Goal: Task Accomplishment & Management: Manage account settings

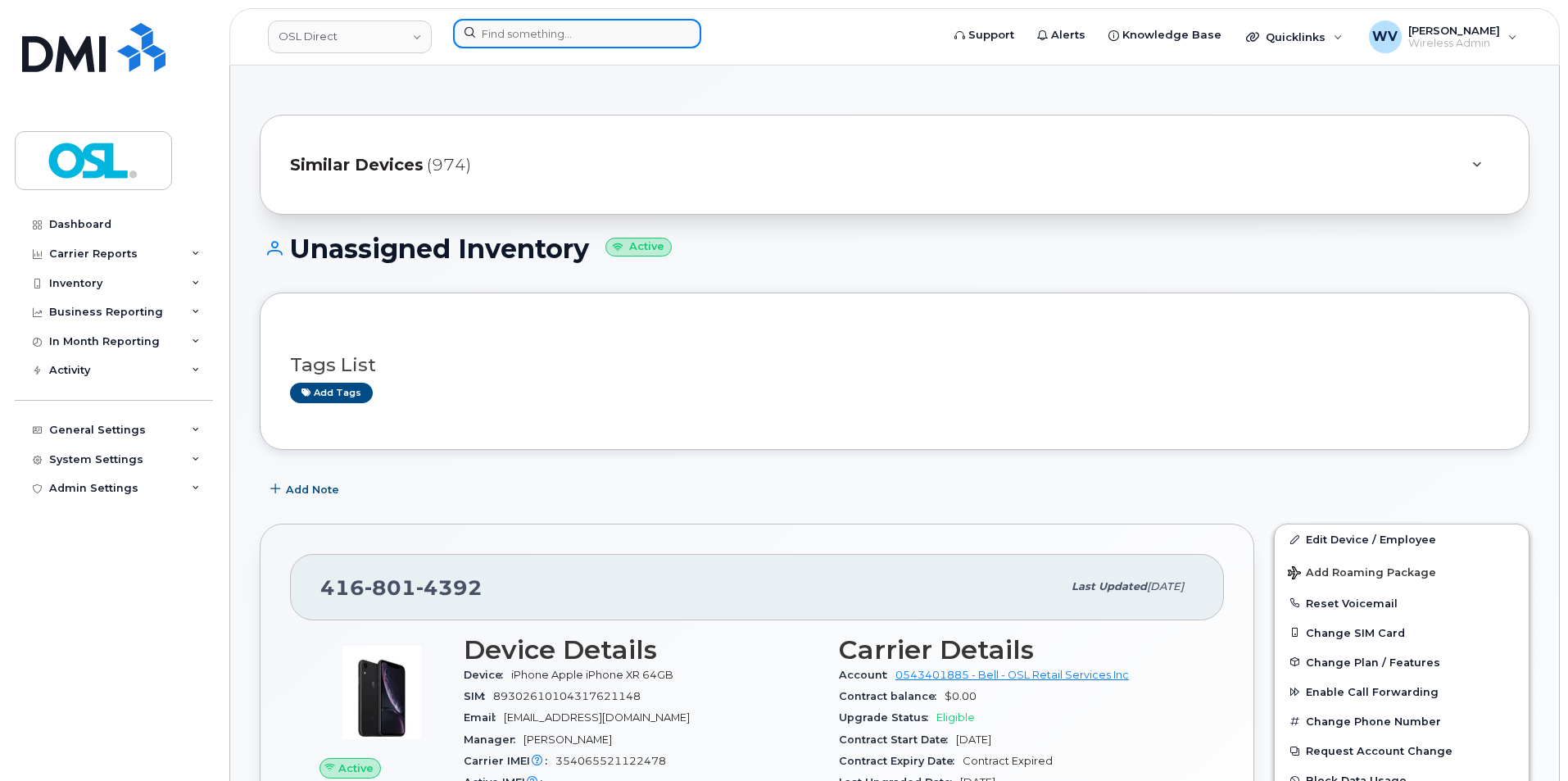
click at [543, 28] on input at bounding box center [577, 33] width 248 height 29
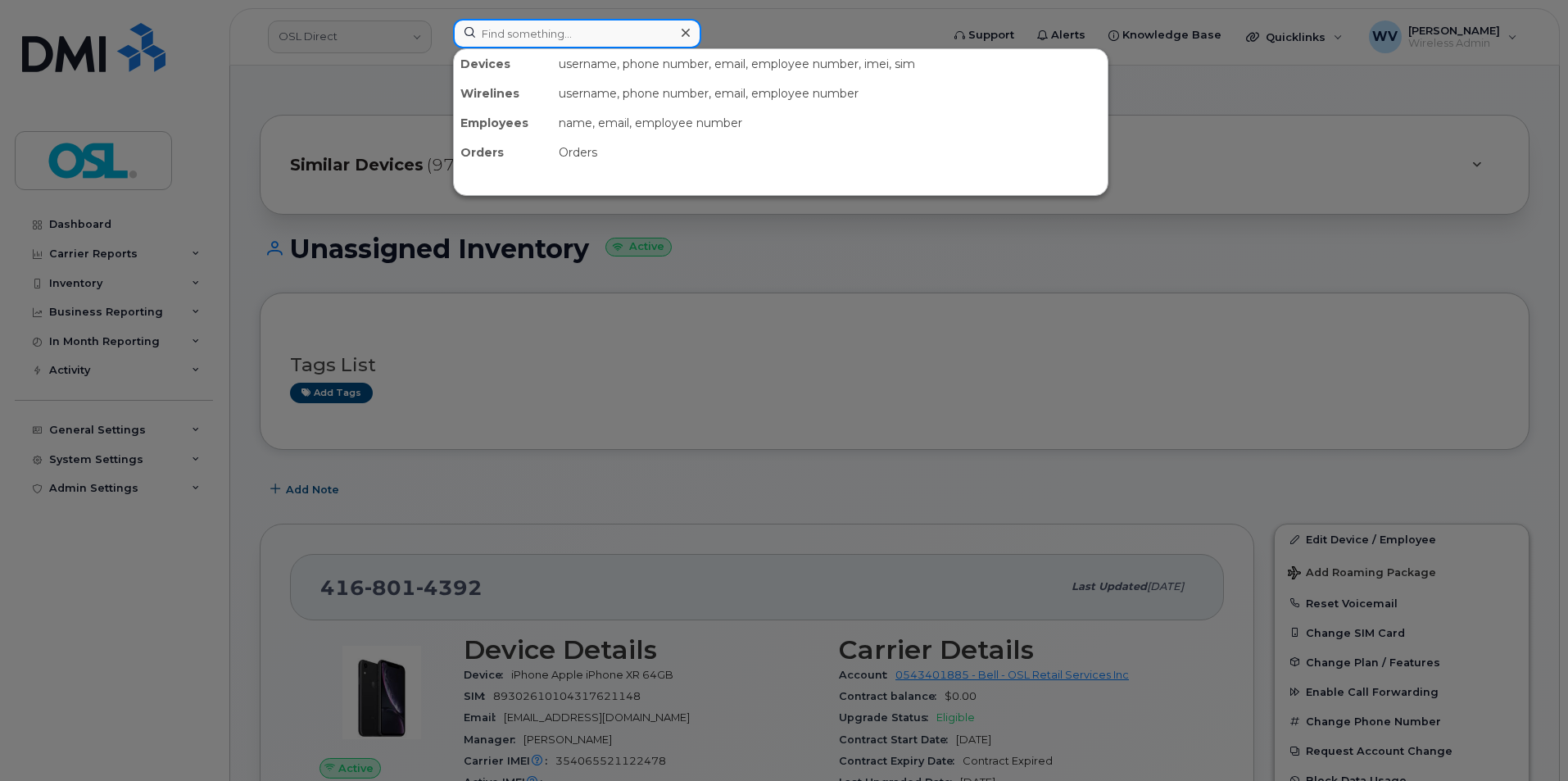
paste input "5142165798"
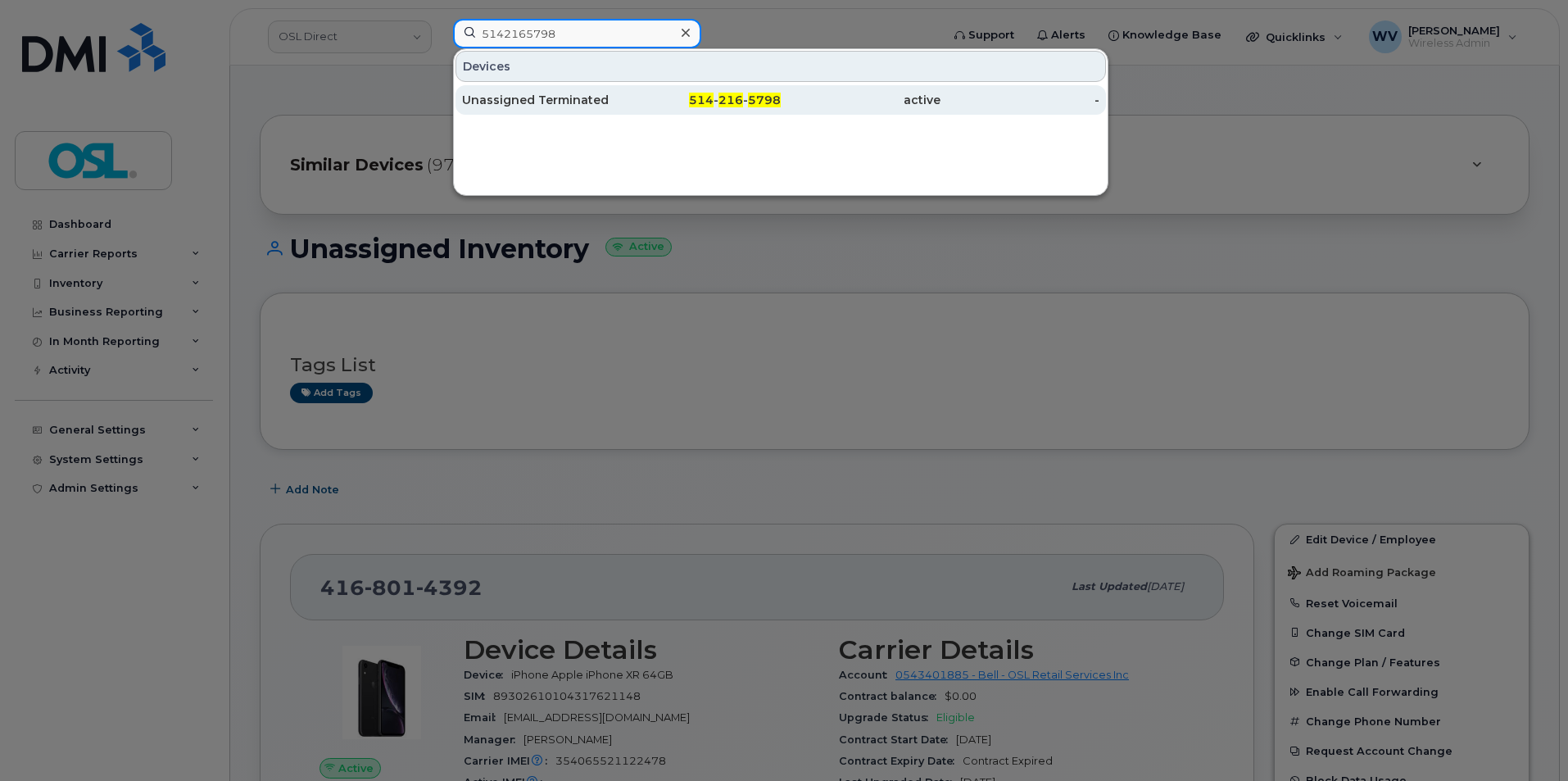
type input "5142165798"
click at [559, 99] on div "Unassigned Terminated" at bounding box center [542, 100] width 160 height 17
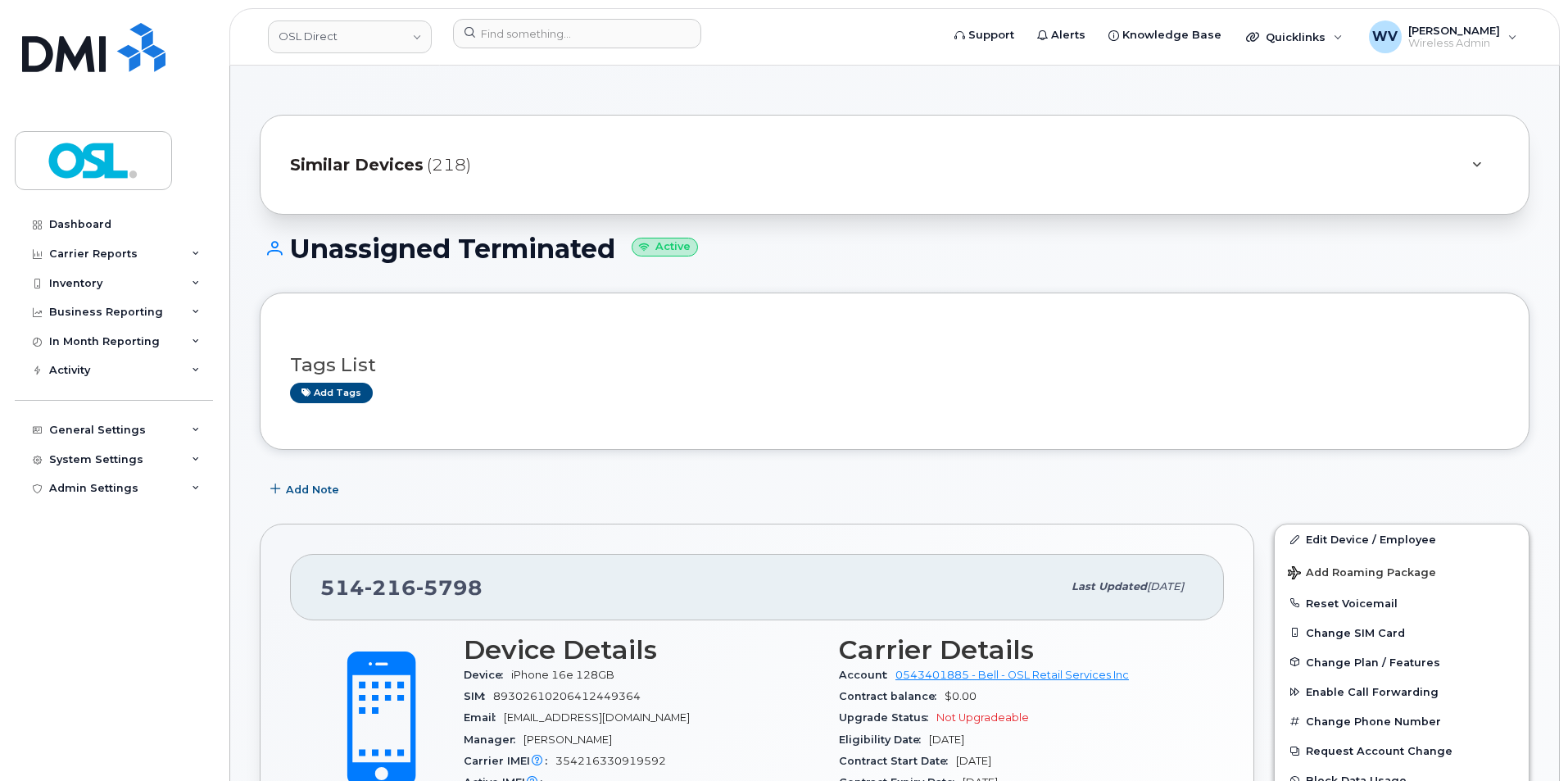
click at [469, 568] on div "514 216 5798 Last updated Sep 10, 2025" at bounding box center [757, 586] width 934 height 65
copy span "514 216 5798"
click at [1389, 536] on link "Edit Device / Employee" at bounding box center [1402, 540] width 254 height 29
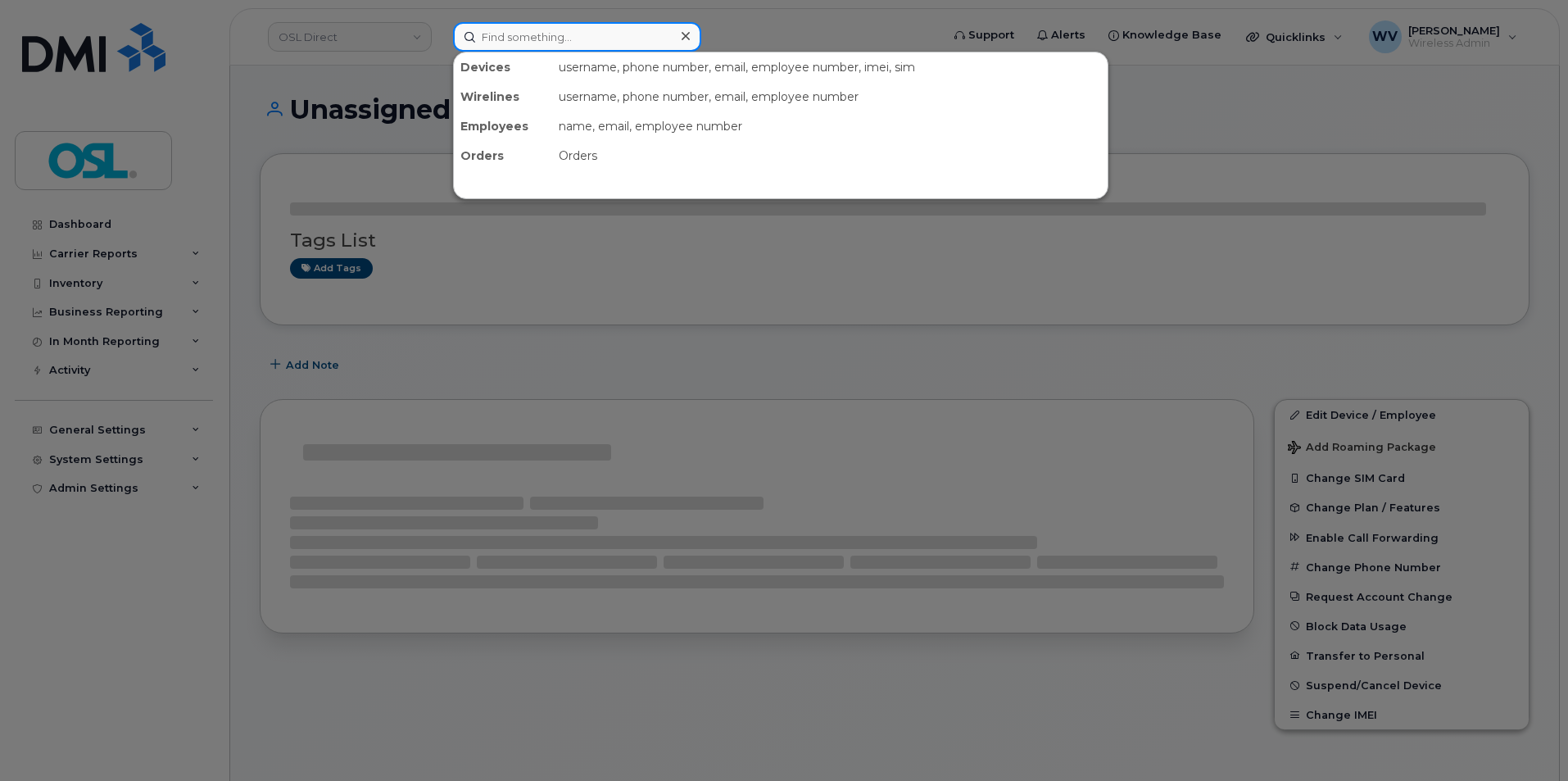
click at [589, 37] on input at bounding box center [577, 37] width 248 height 29
paste input "4165772622"
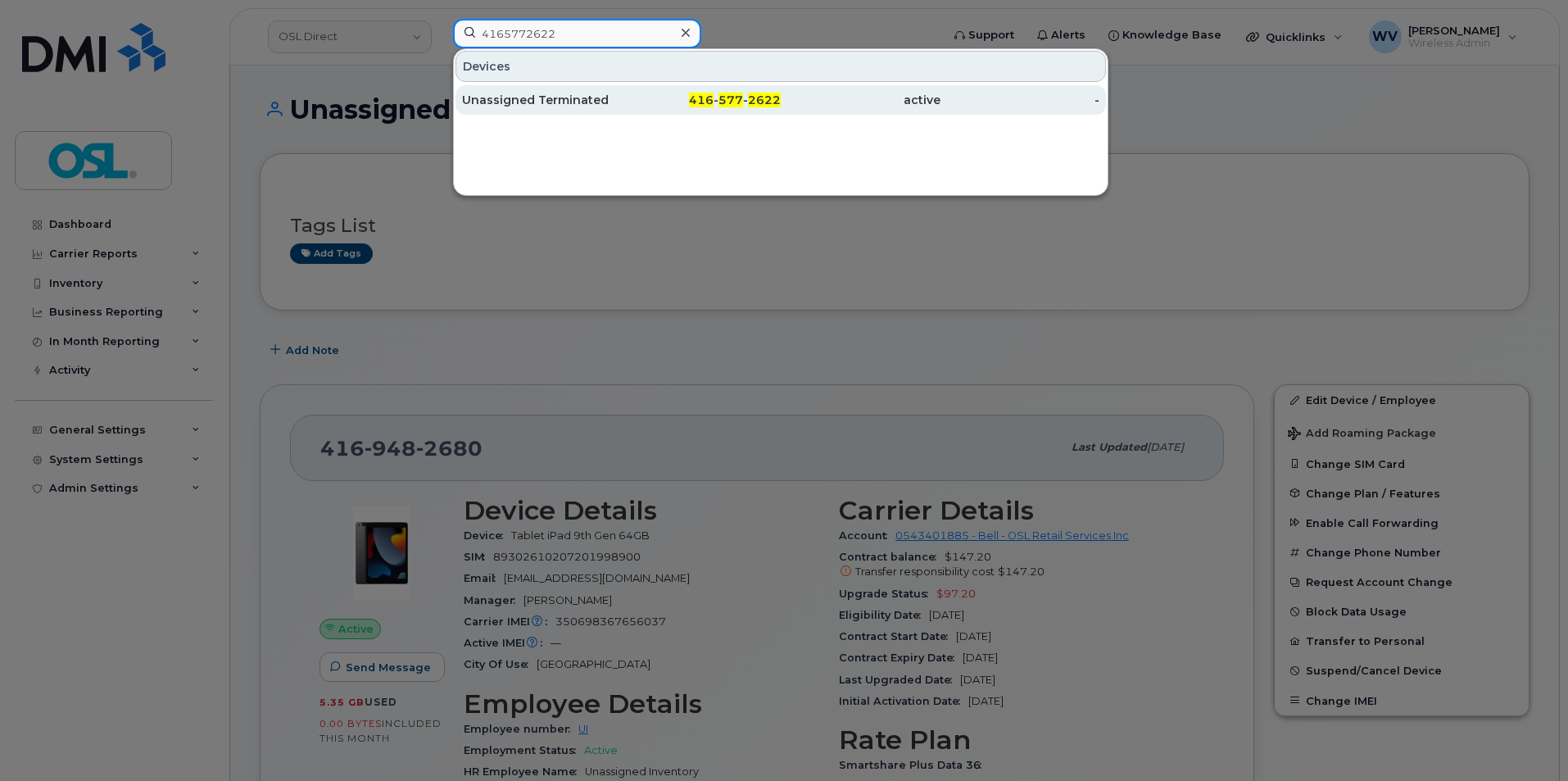
type input "4165772622"
click at [577, 89] on div "Unassigned Terminated" at bounding box center [542, 100] width 160 height 29
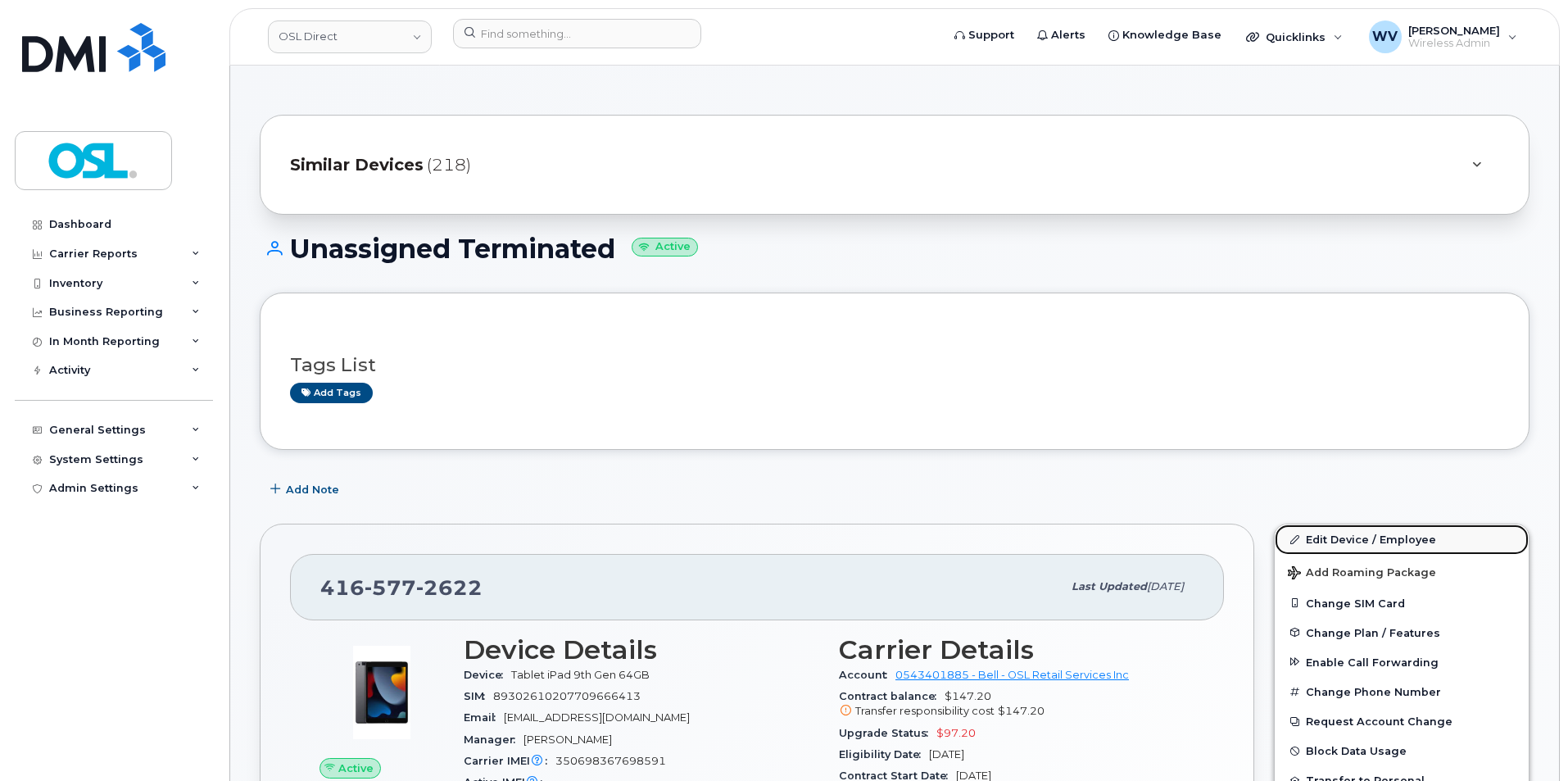
click at [1360, 537] on link "Edit Device / Employee" at bounding box center [1402, 540] width 254 height 29
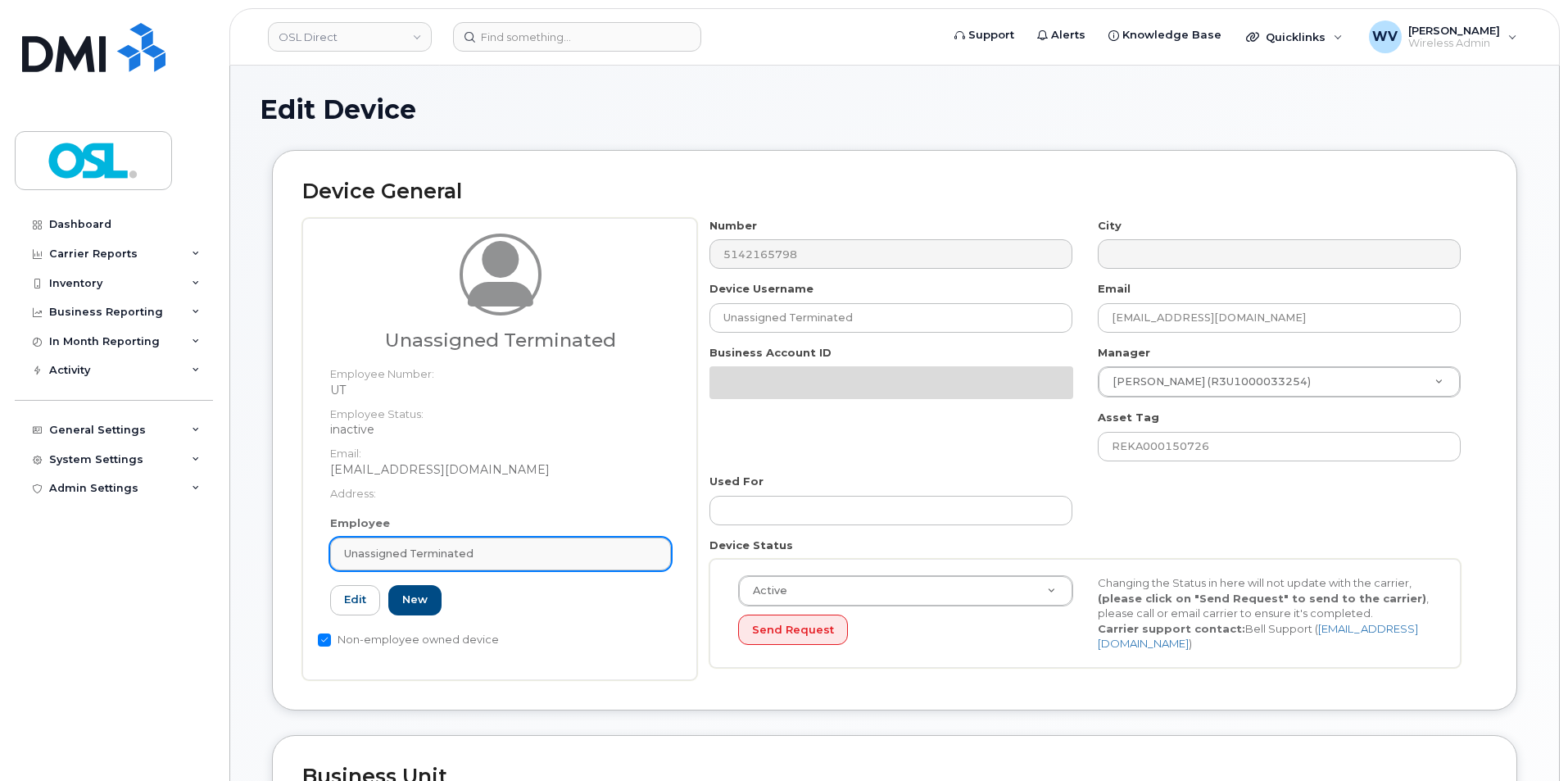
click at [449, 563] on link "Unassigned Terminated" at bounding box center [500, 554] width 341 height 33
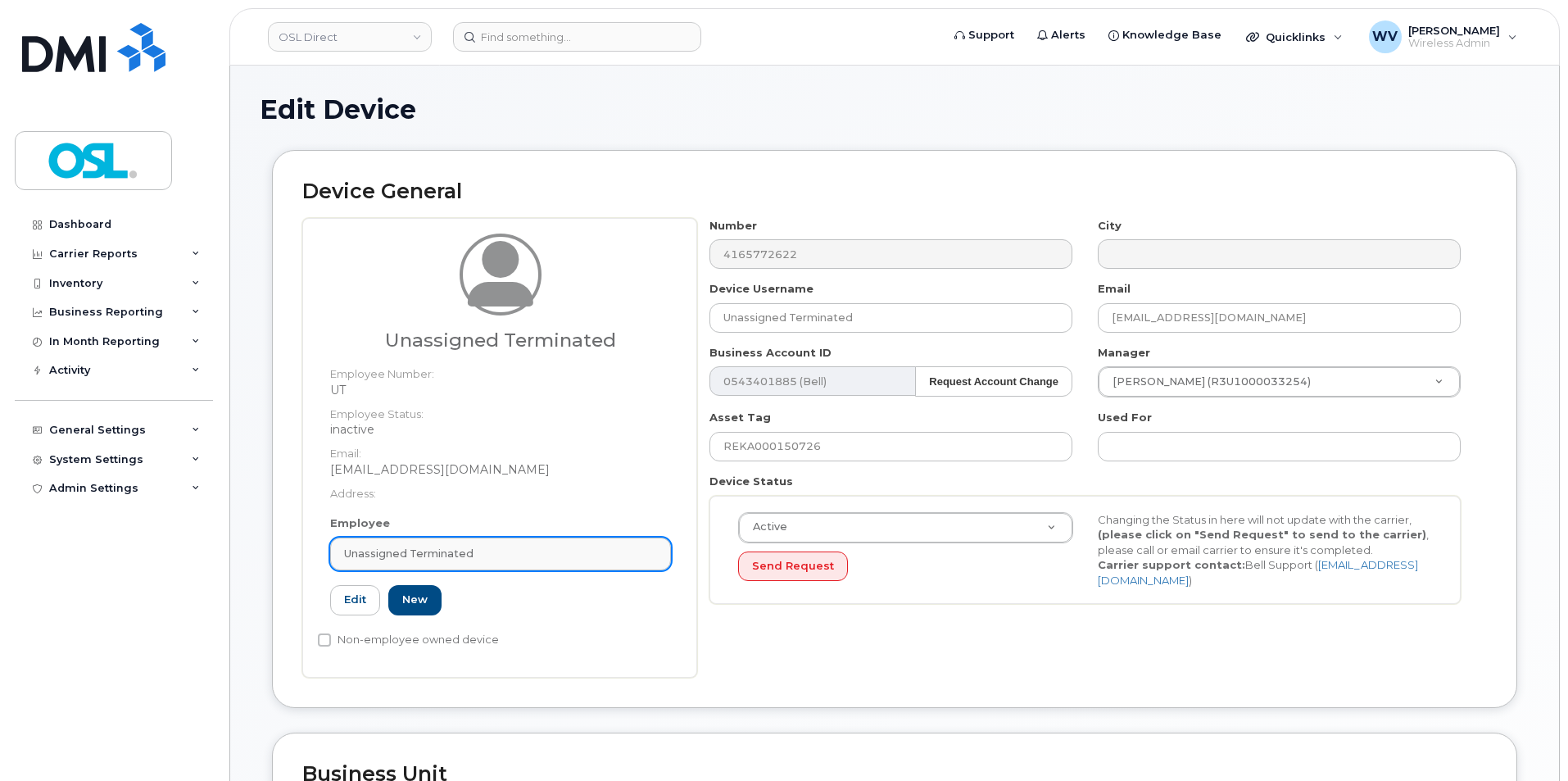
click at [488, 545] on link "Unassigned Terminated" at bounding box center [500, 554] width 341 height 33
paste input "unassigned"
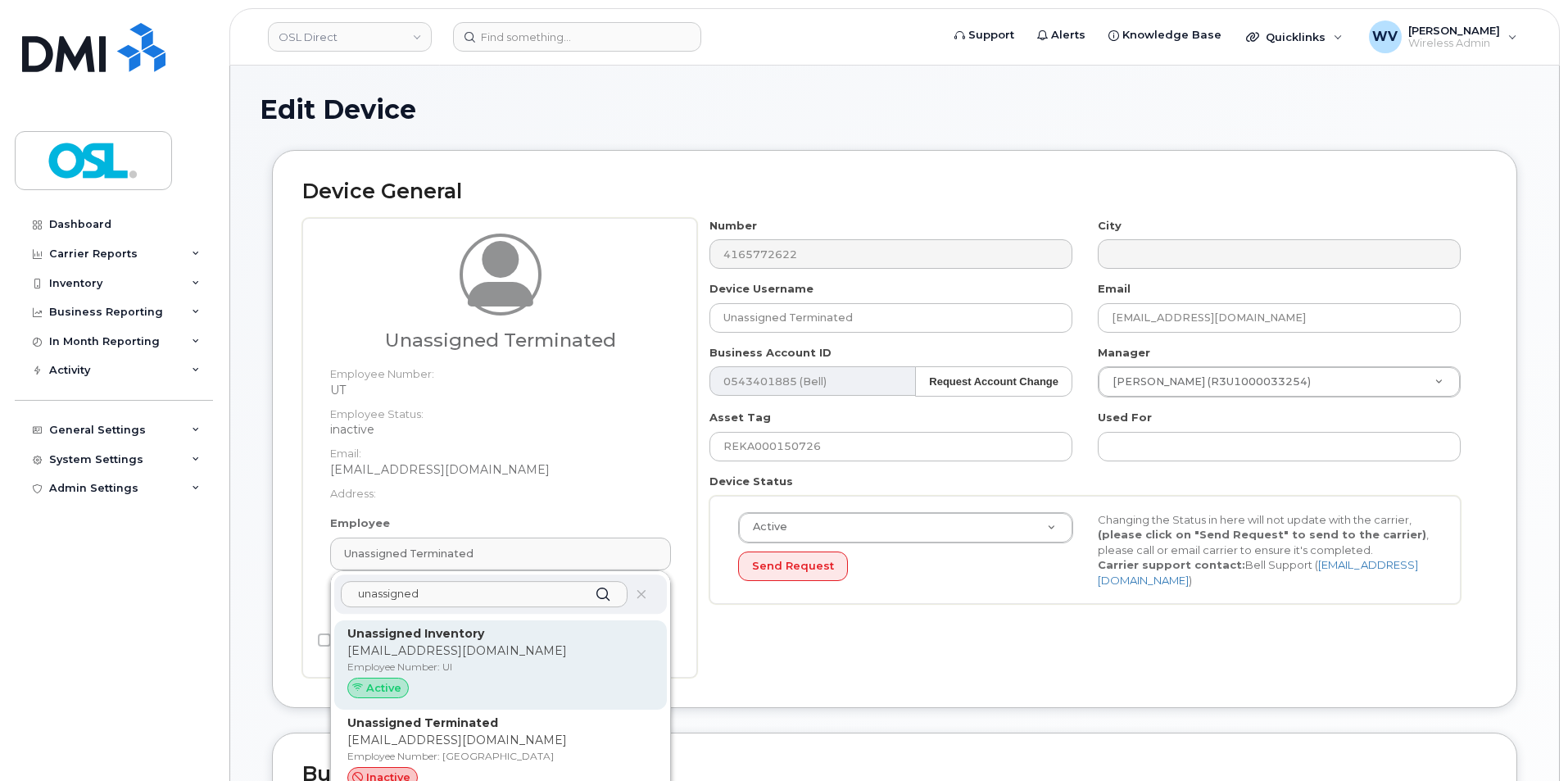
type input "unassigned"
click at [465, 648] on p "[EMAIL_ADDRESS][DOMAIN_NAME]" at bounding box center [501, 652] width 307 height 18
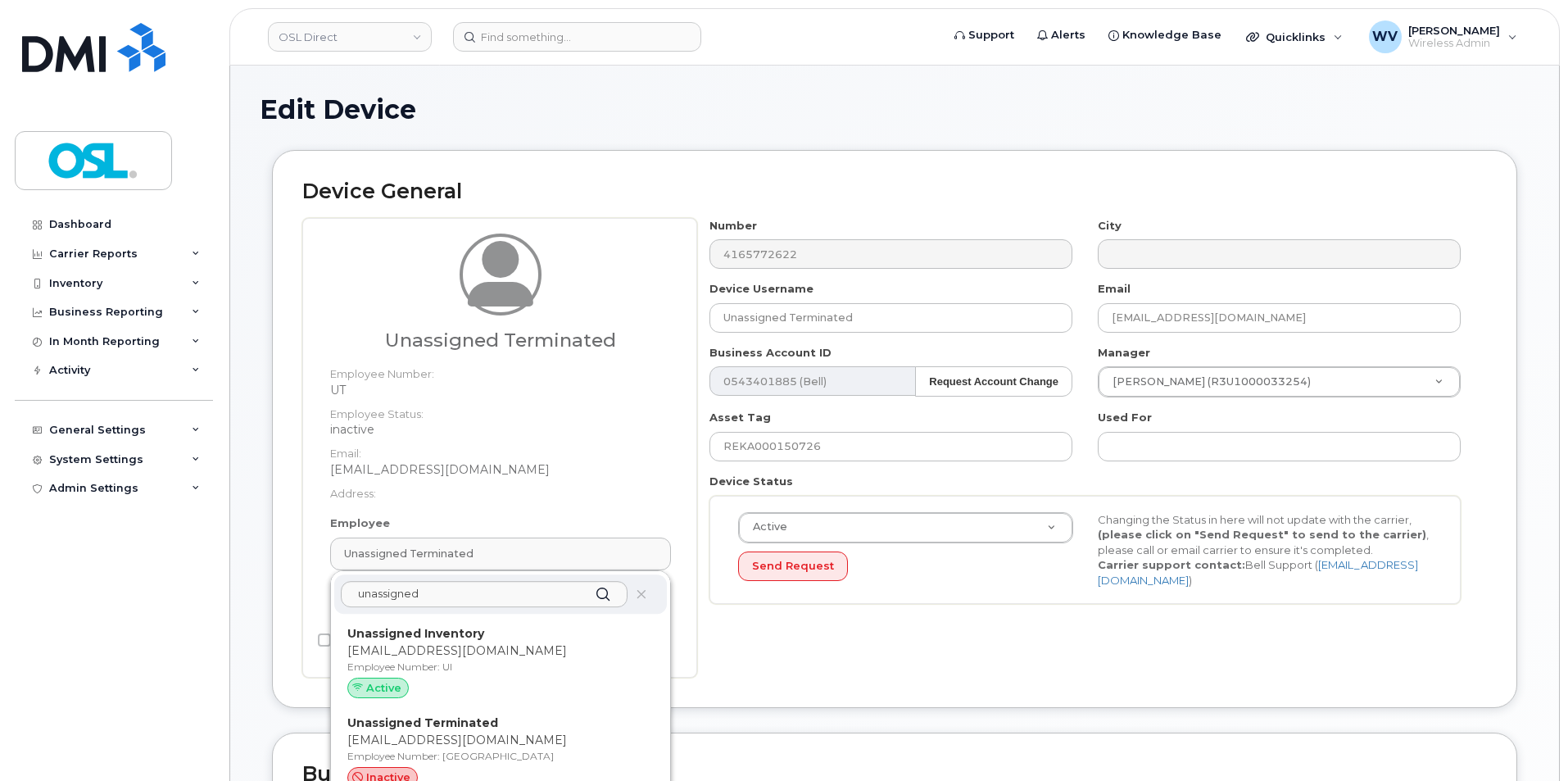
type input "UI"
type input "Unassigned Inventory"
type input "[EMAIL_ADDRESS][DOMAIN_NAME]"
type input "4724252"
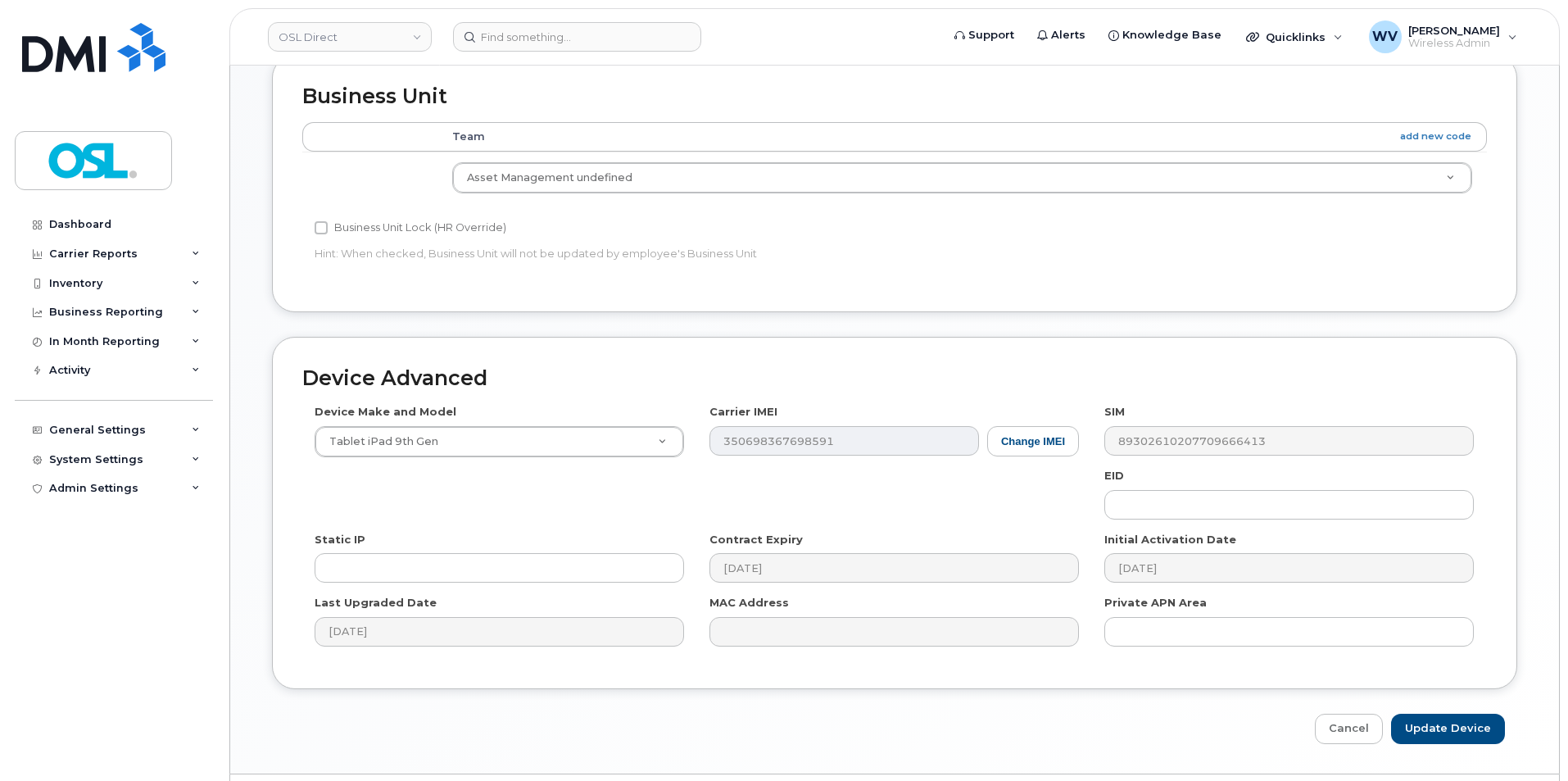
scroll to position [707, 0]
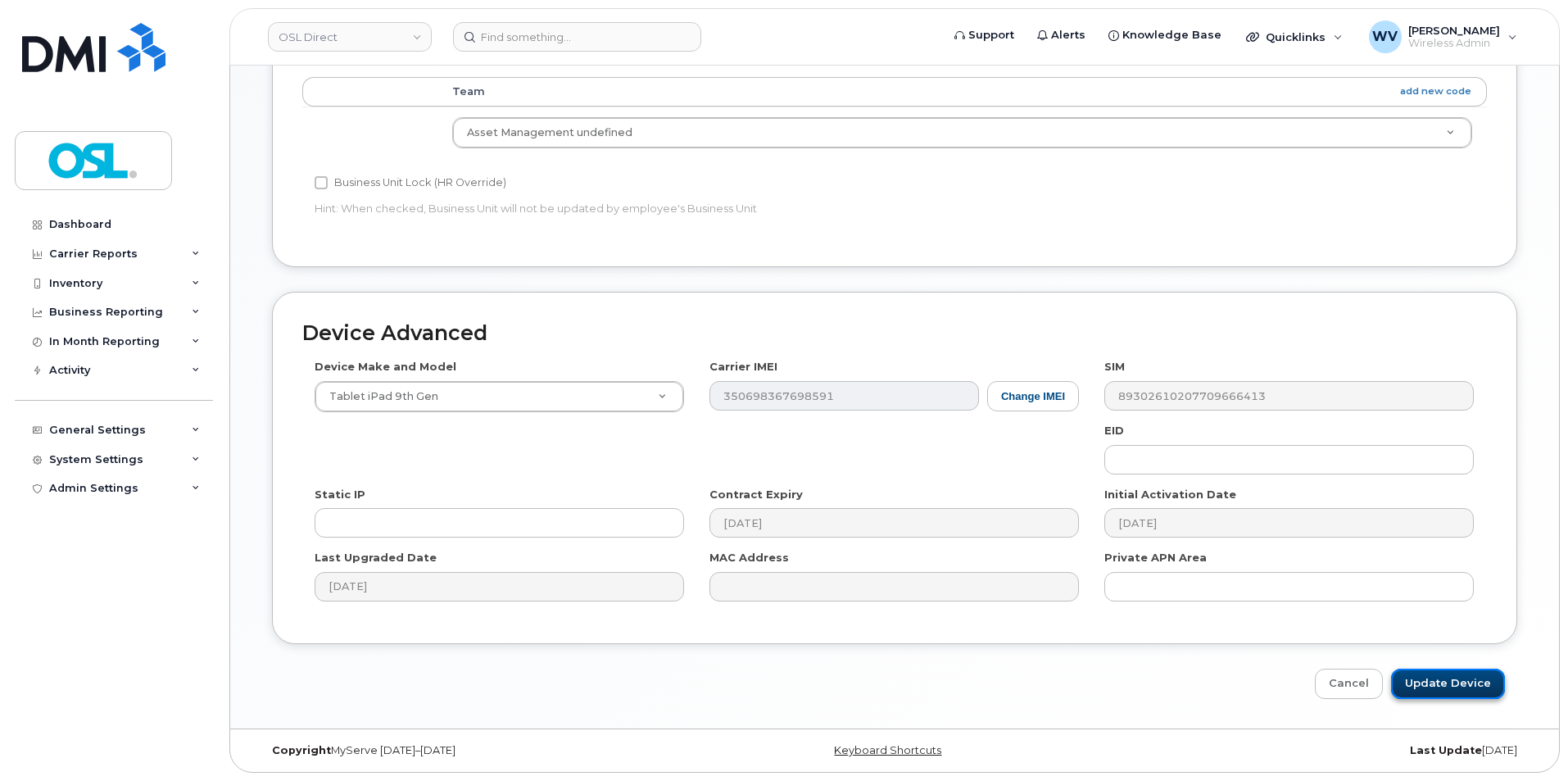
click at [1465, 686] on input "Update Device" at bounding box center [1448, 683] width 114 height 30
type input "Saving..."
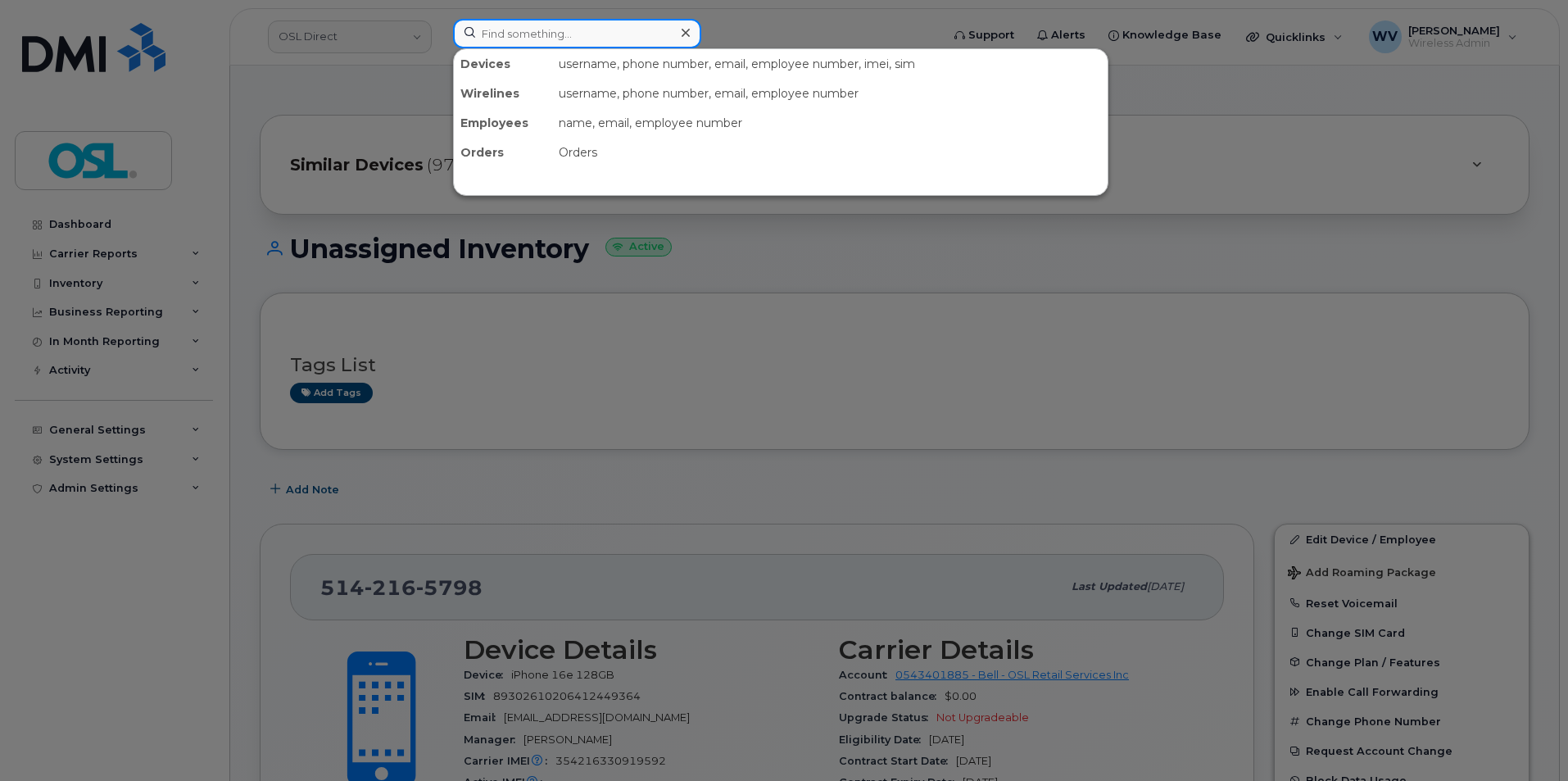
click at [585, 28] on input at bounding box center [577, 33] width 248 height 29
paste input "5147129511"
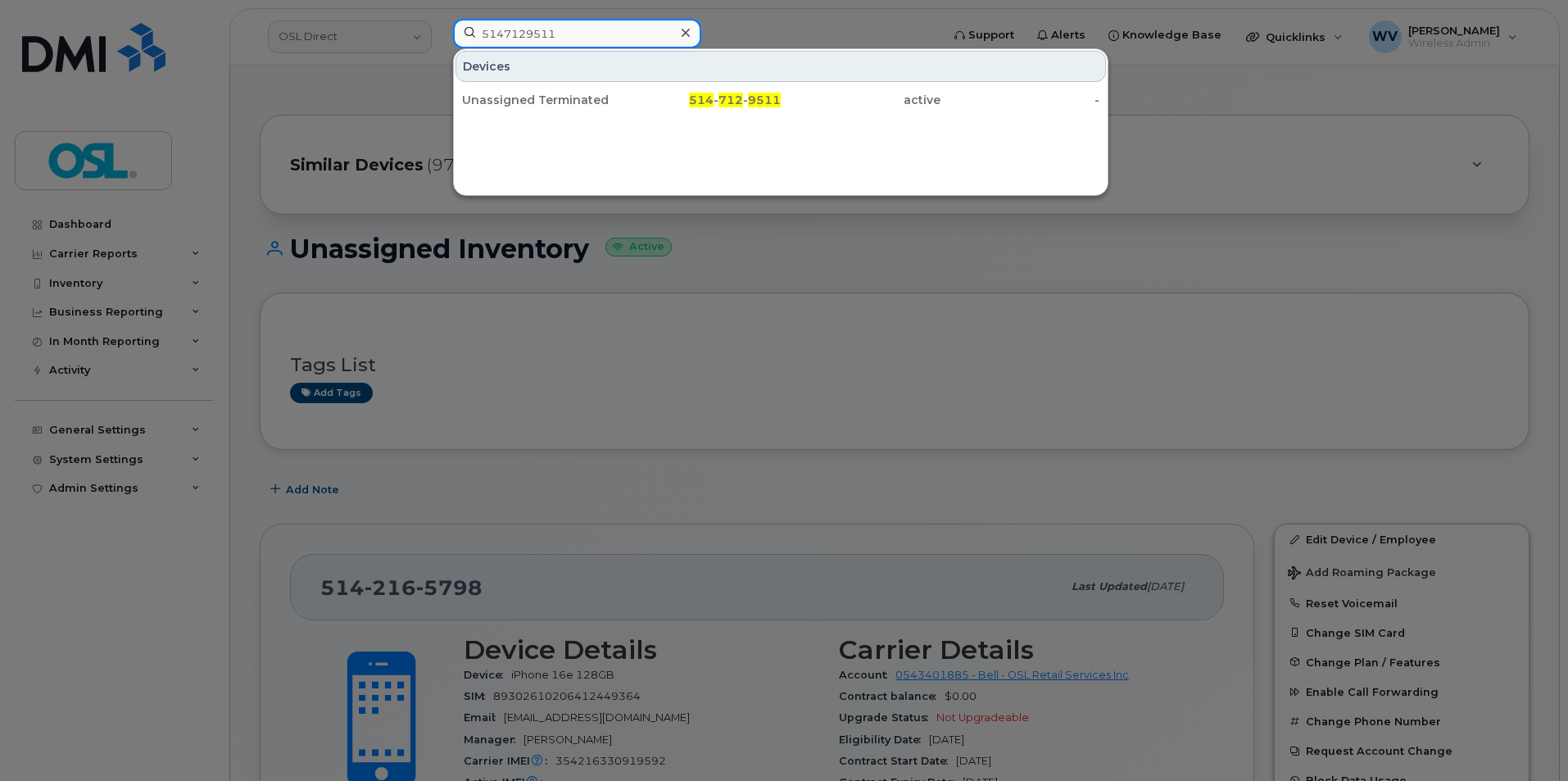
type input "5147129511"
click at [567, 84] on div "Unassigned Terminated 514 - 712 - 9511 active -" at bounding box center [781, 101] width 654 height 33
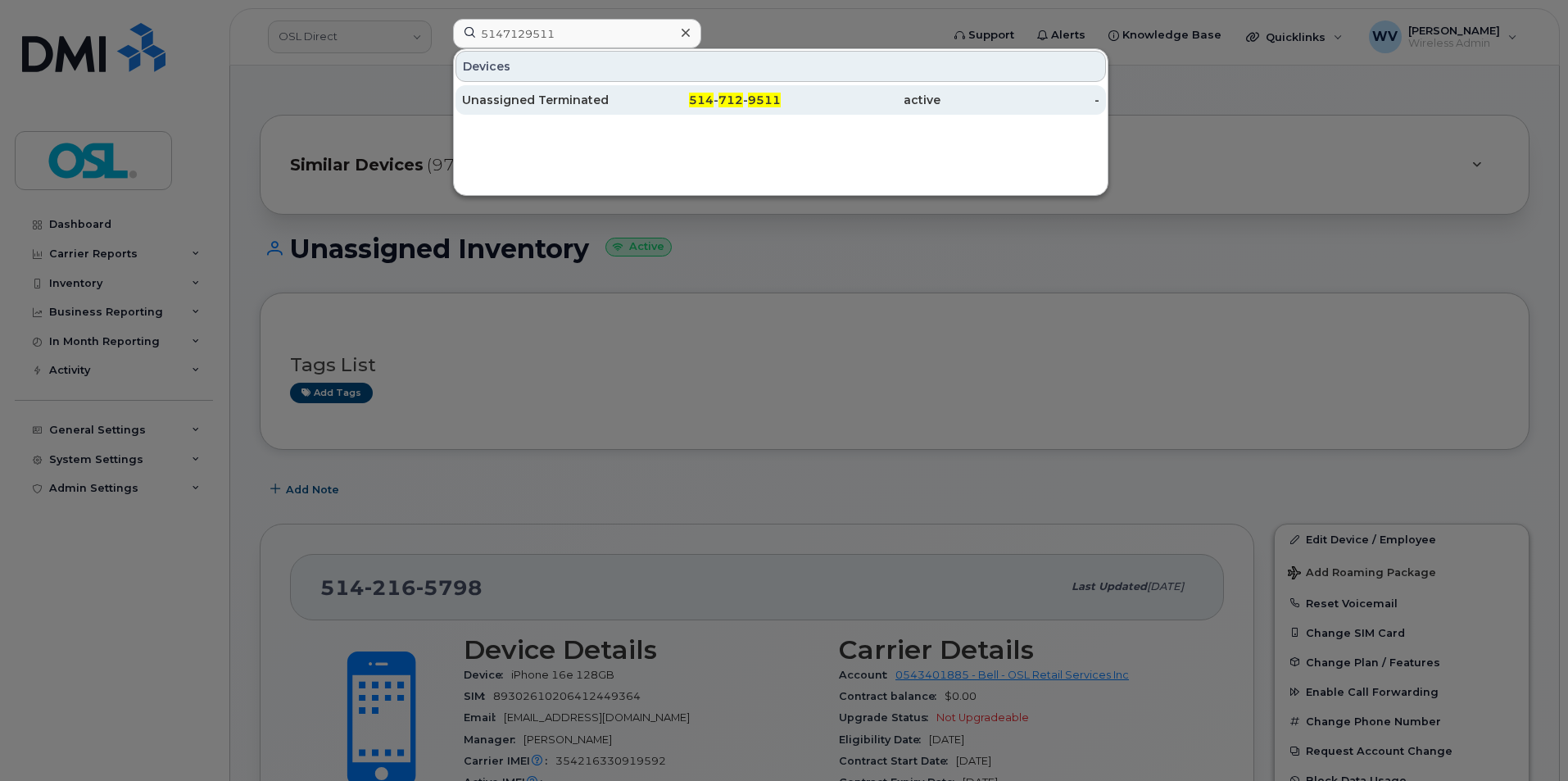
click at [572, 94] on div "Unassigned Terminated" at bounding box center [542, 100] width 160 height 17
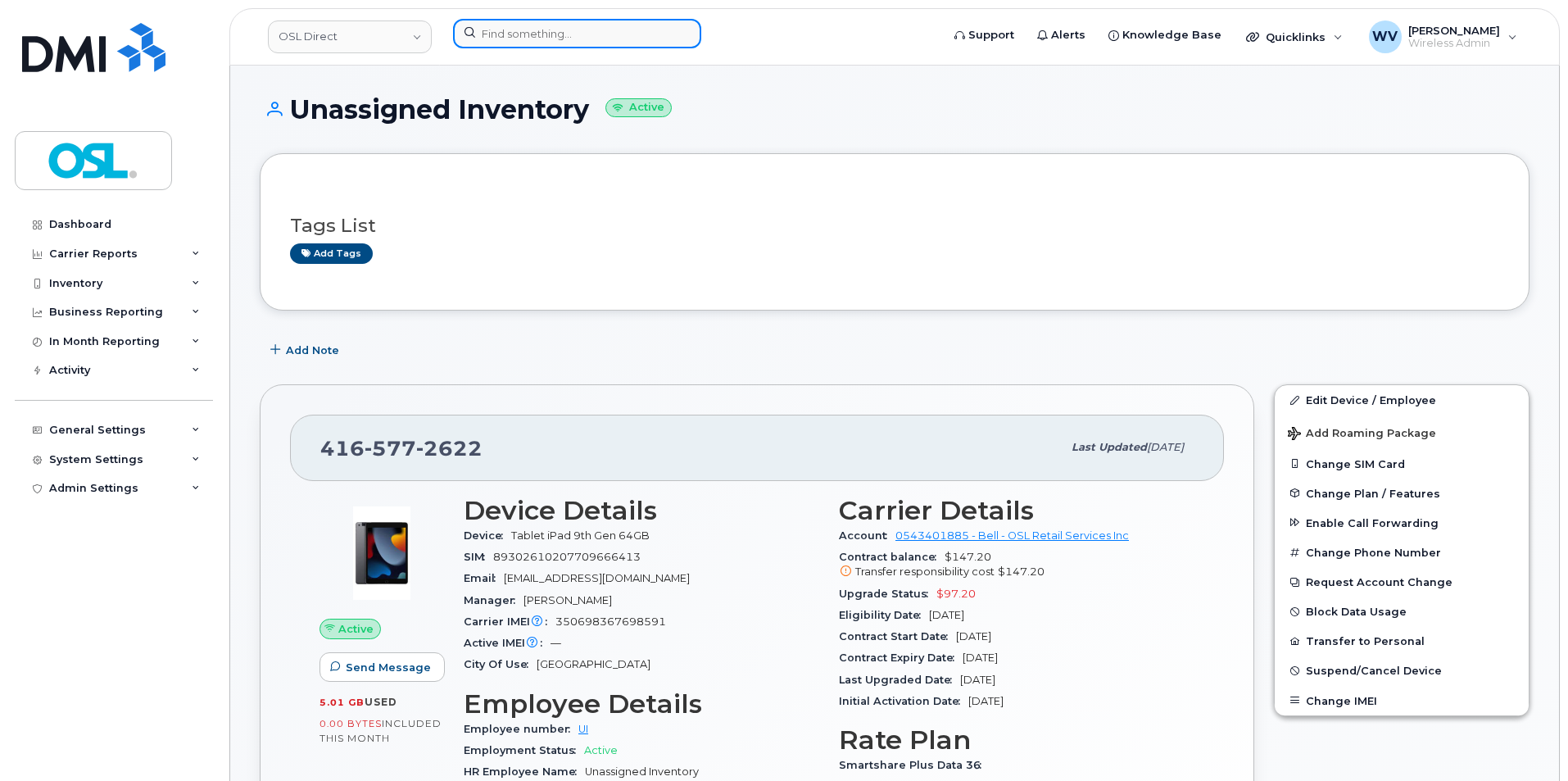
click at [617, 43] on input at bounding box center [577, 33] width 248 height 29
paste input "6475268956"
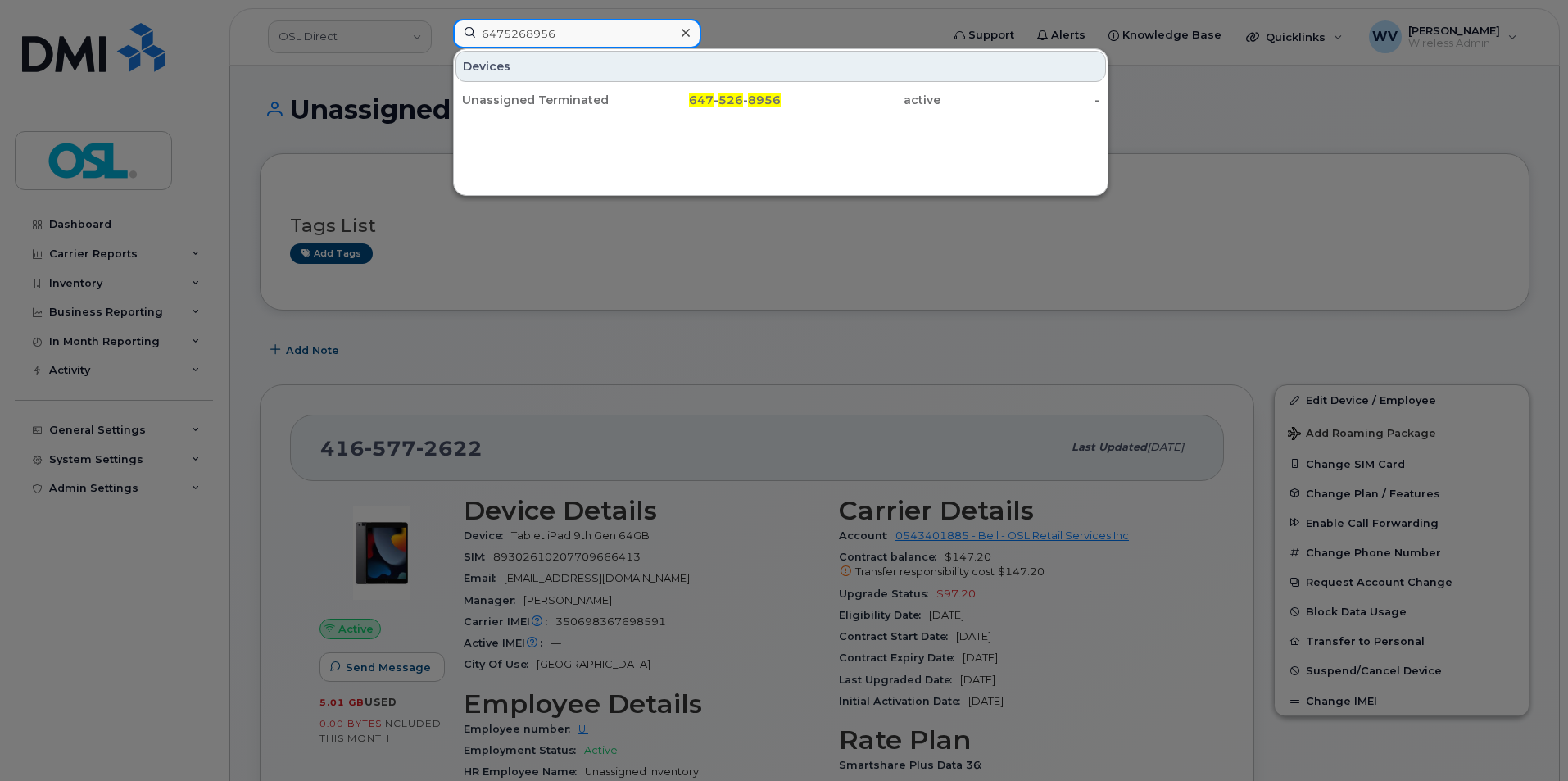
type input "6475268956"
click at [602, 103] on div "Unassigned Terminated" at bounding box center [542, 100] width 160 height 17
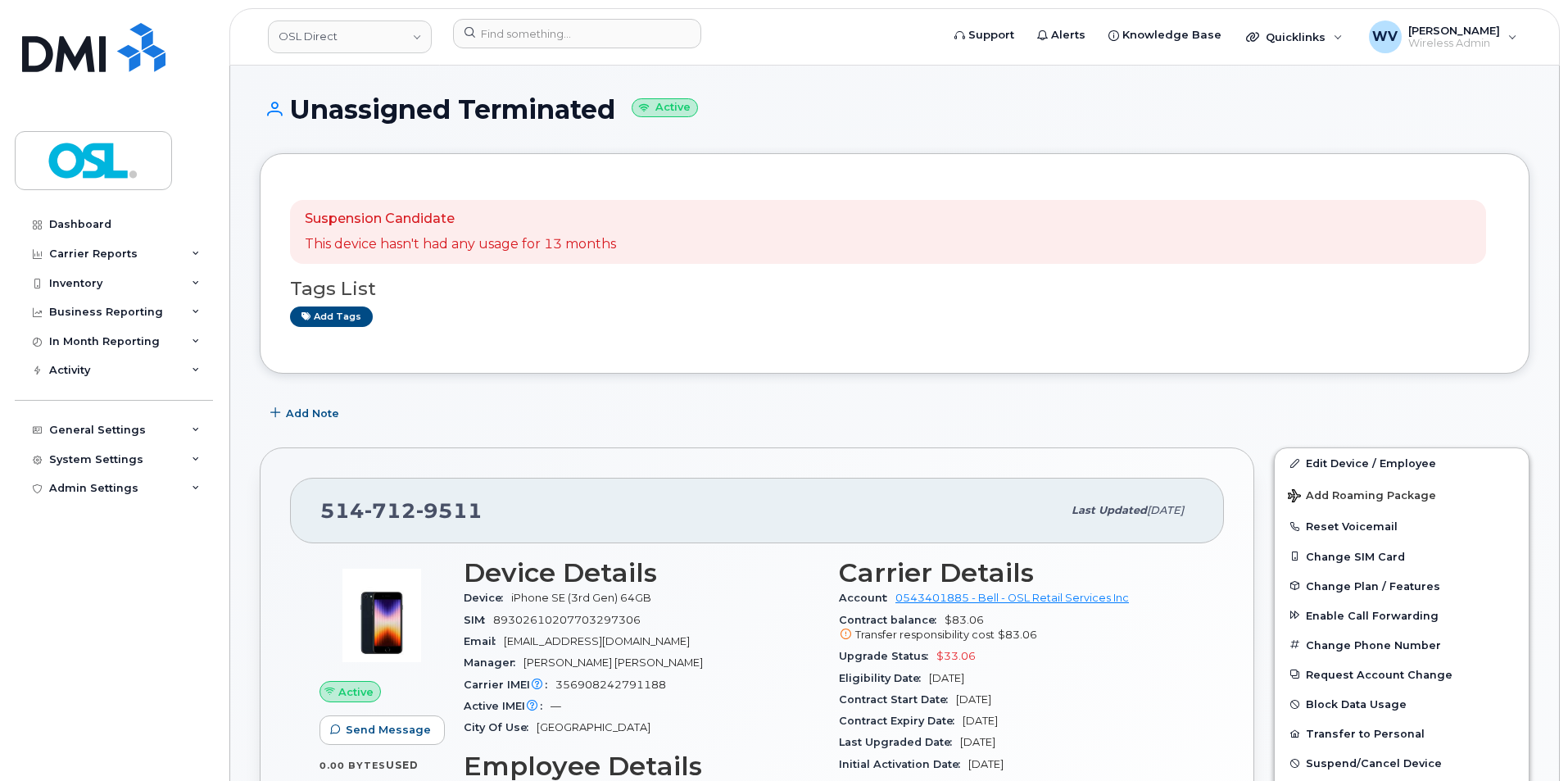
click at [441, 512] on span "9511" at bounding box center [449, 510] width 66 height 24
copy span "514 712 9511"
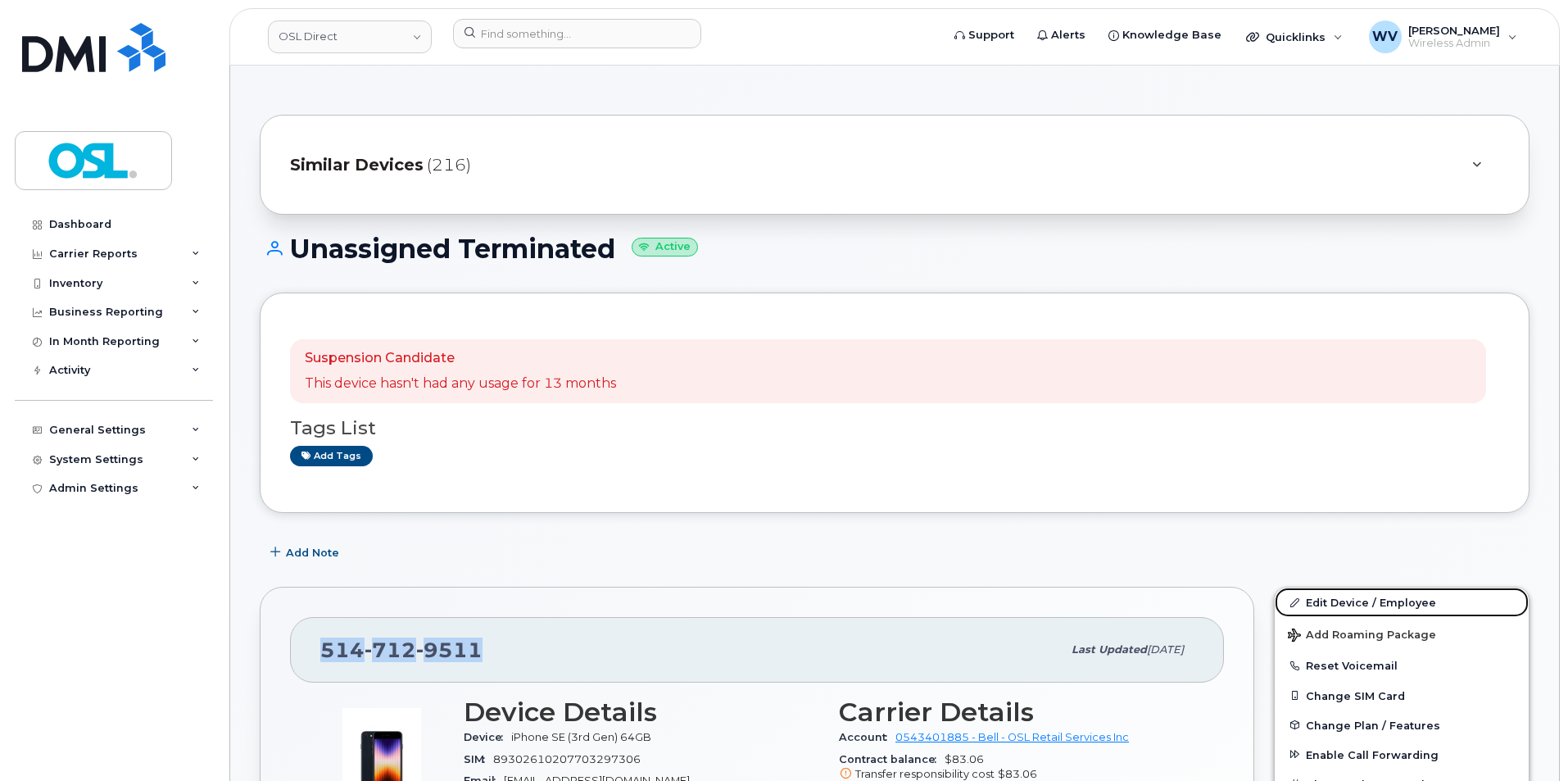
click at [1297, 598] on icon at bounding box center [1294, 602] width 9 height 9
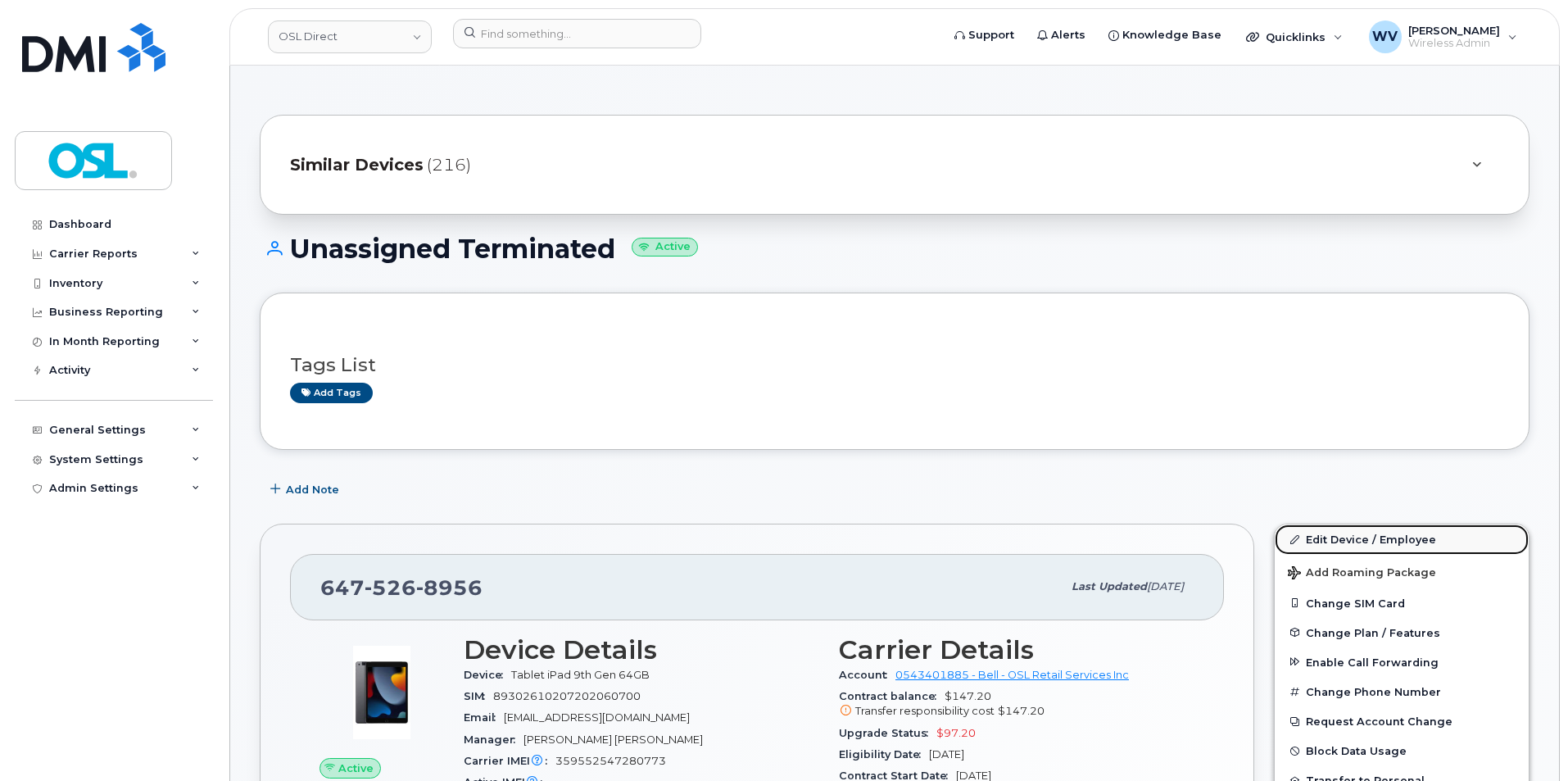
click at [1355, 542] on link "Edit Device / Employee" at bounding box center [1402, 540] width 254 height 29
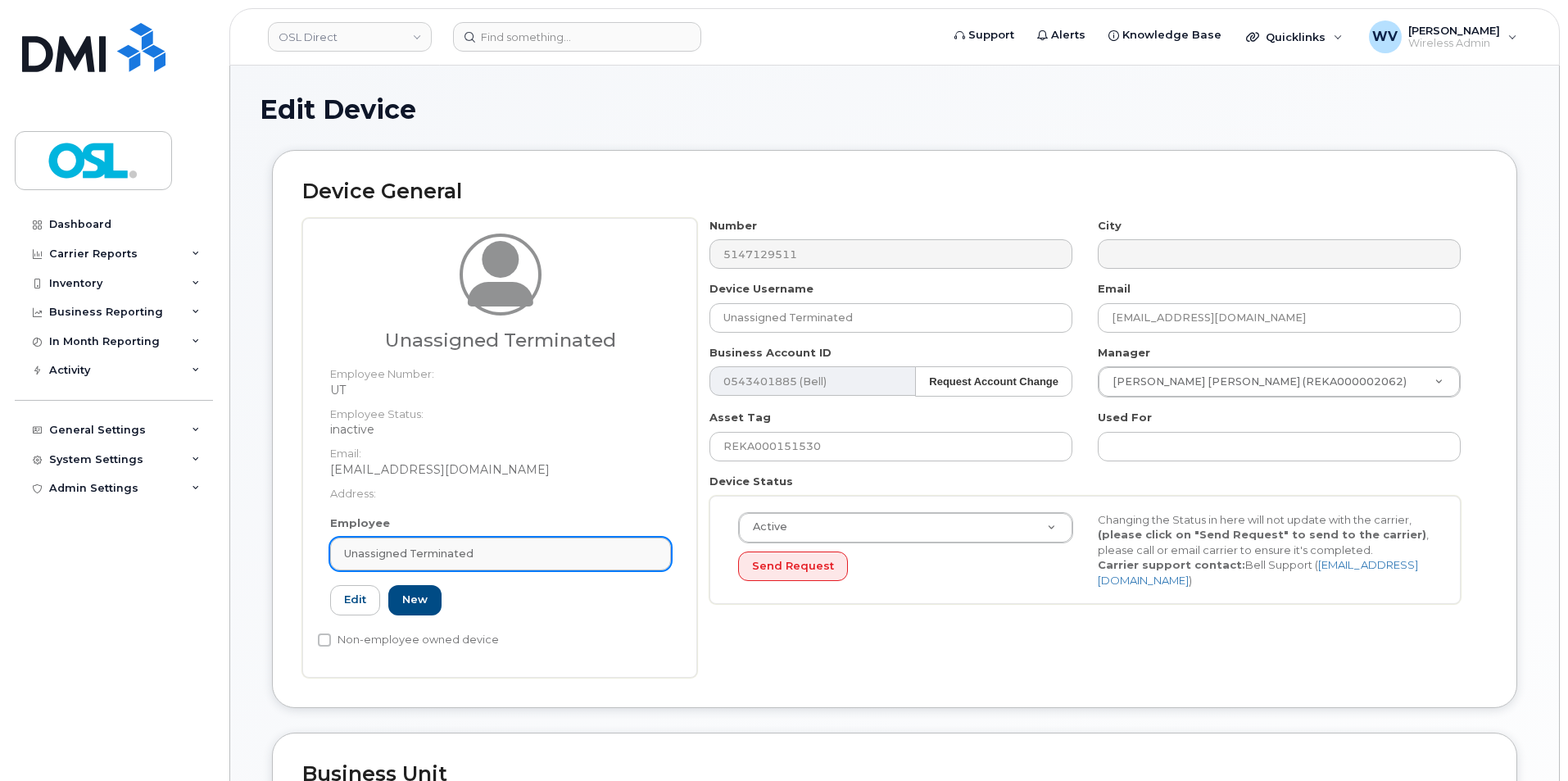
click at [495, 558] on div "Unassigned Terminated" at bounding box center [500, 554] width 313 height 16
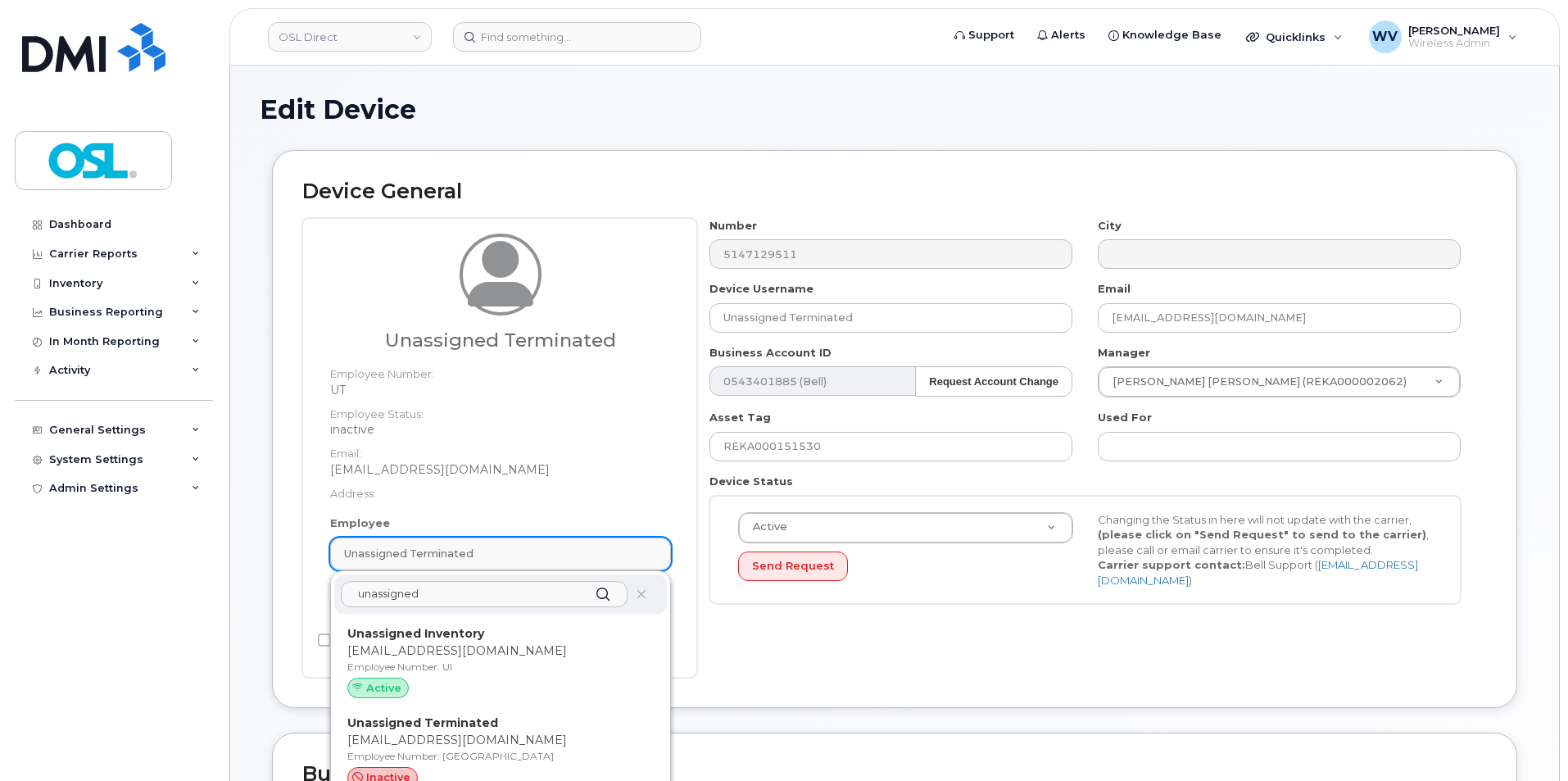
paste input "text"
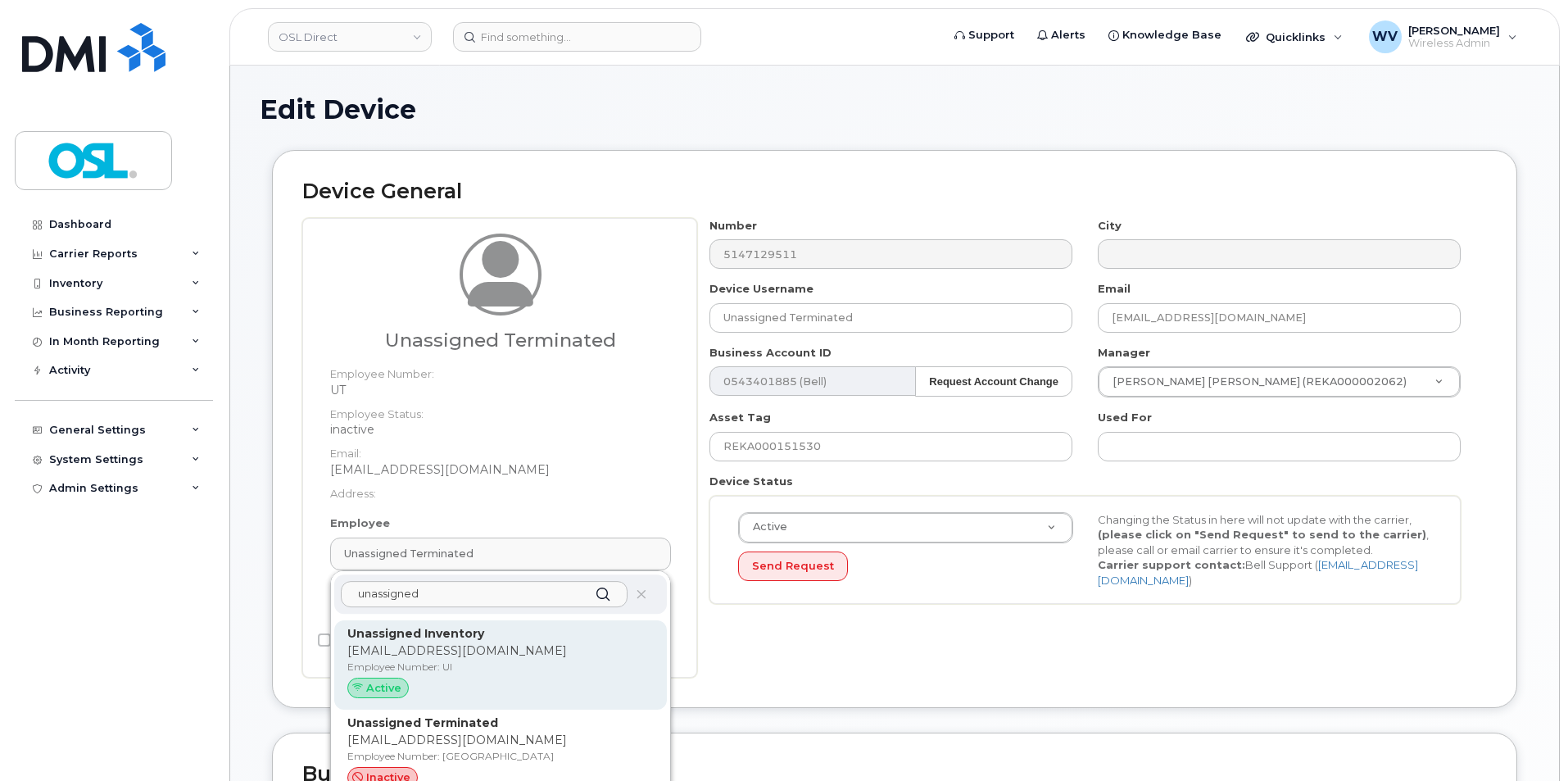
type input "unassigned"
click at [495, 672] on p "Employee Number: UI" at bounding box center [501, 667] width 307 height 15
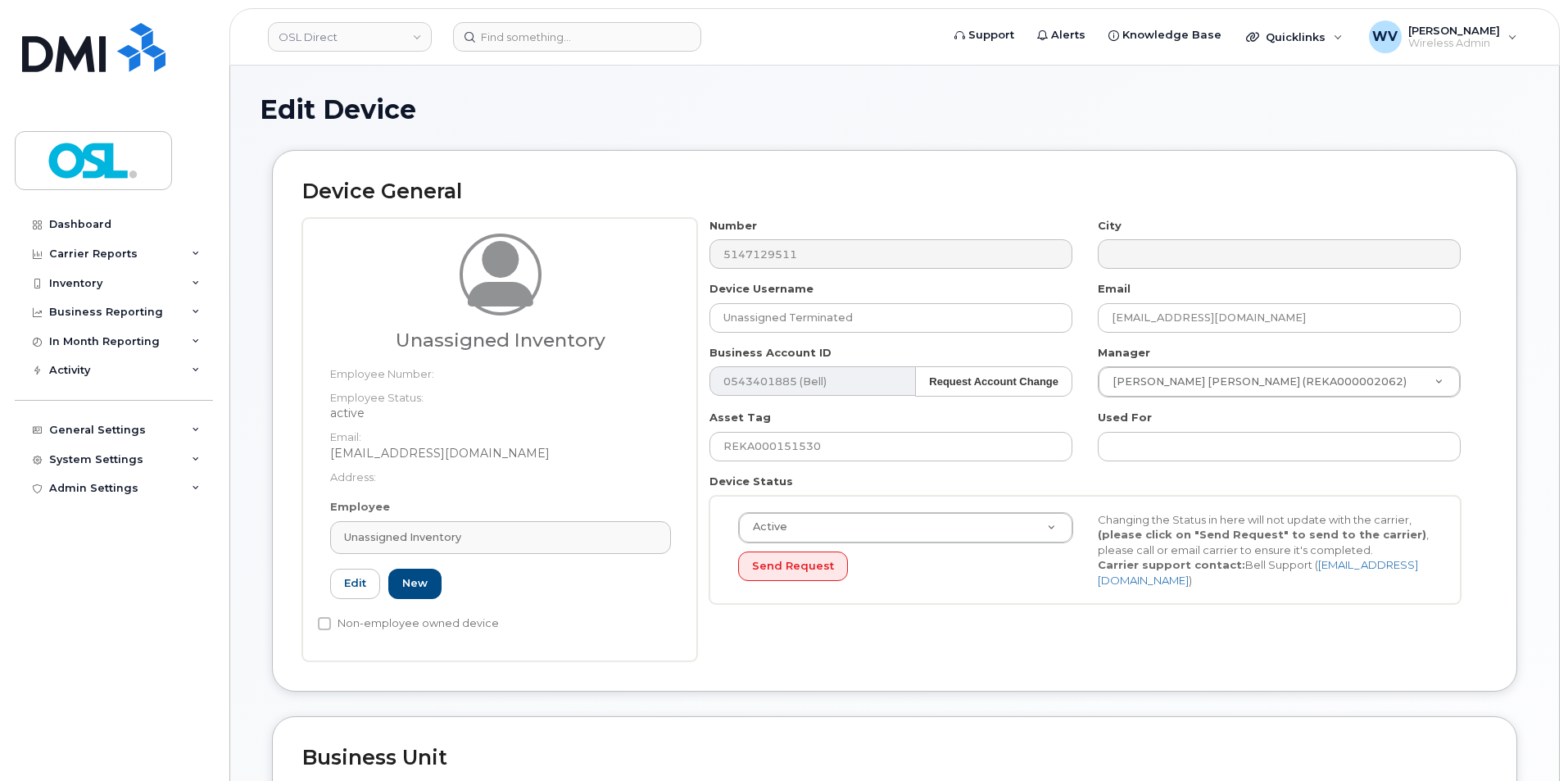
type input "UI"
type input "Unassigned Inventory"
type input "[EMAIL_ADDRESS][DOMAIN_NAME]"
type input "4724252"
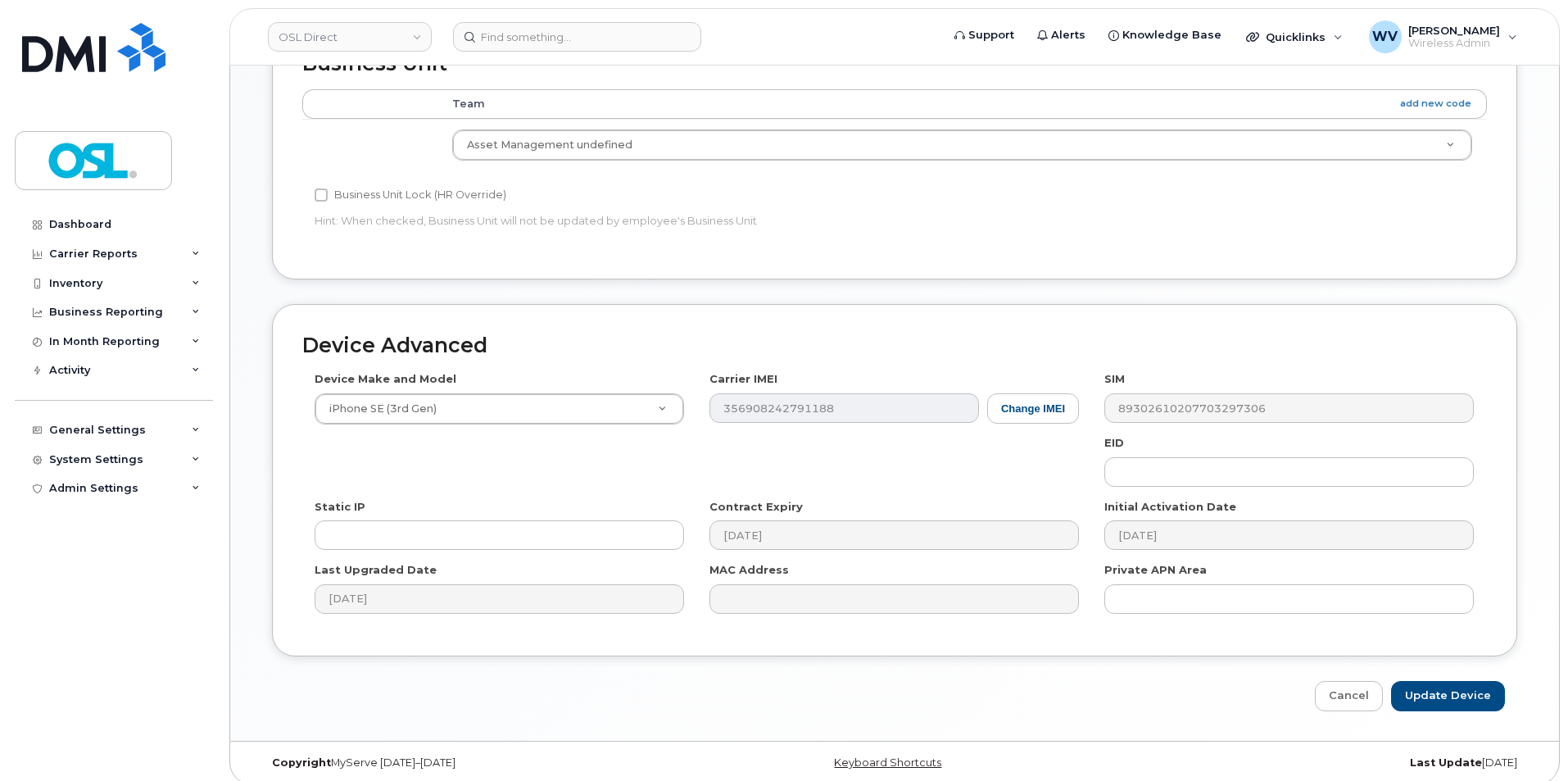
scroll to position [707, 0]
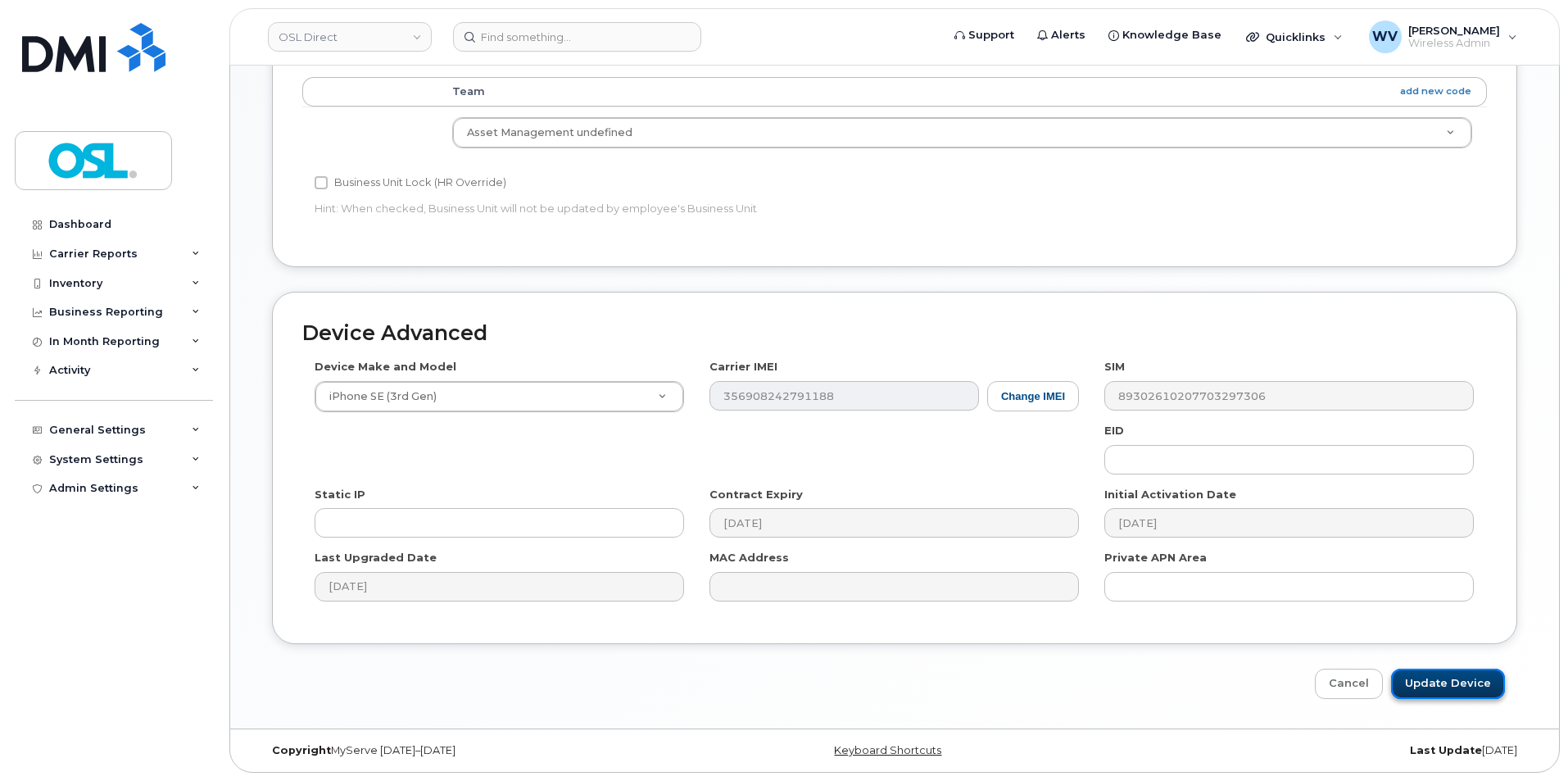
click at [1470, 690] on input "Update Device" at bounding box center [1448, 683] width 114 height 30
type input "Saving..."
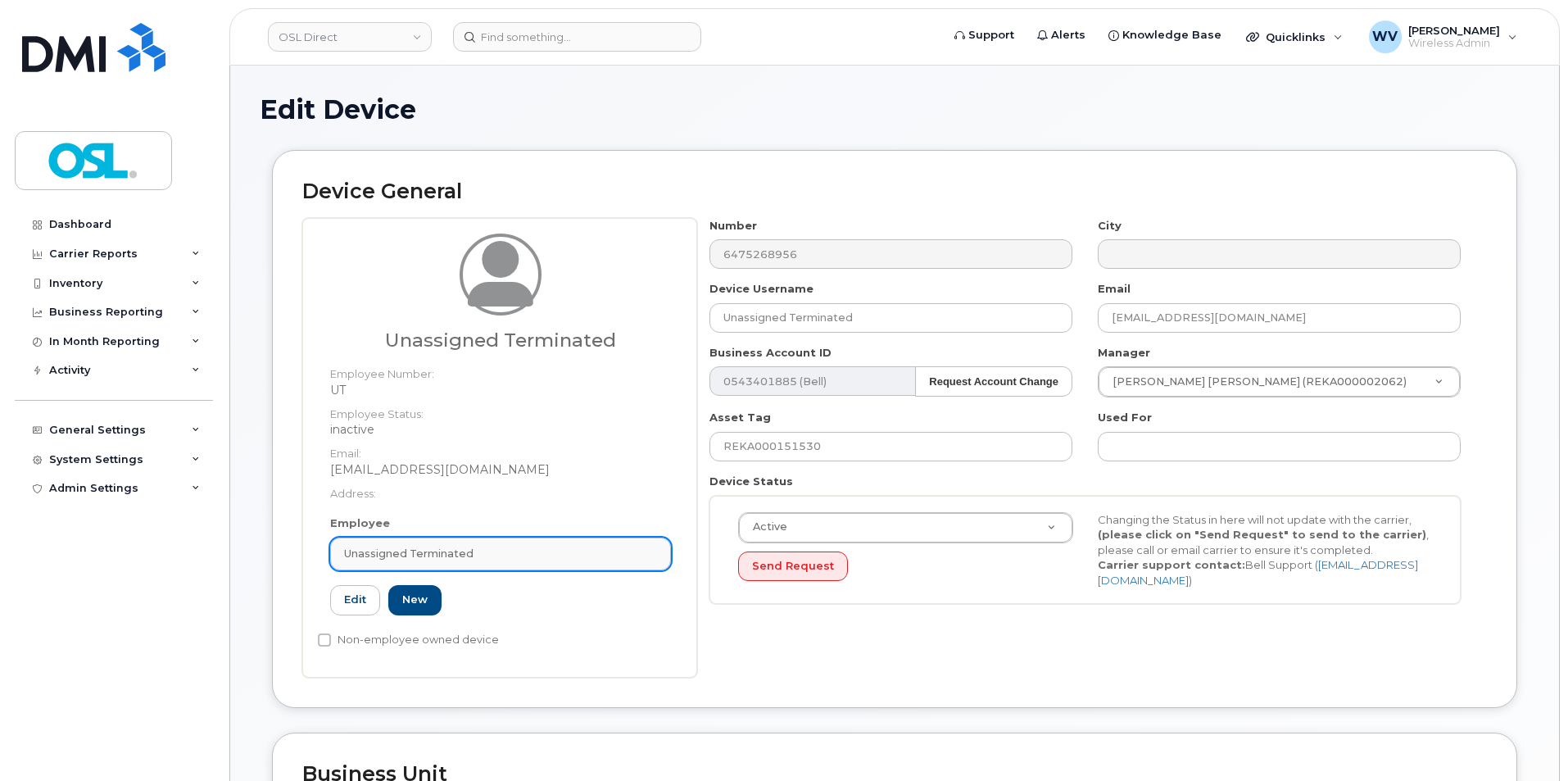
click at [551, 549] on div "Unassigned Terminated" at bounding box center [500, 554] width 313 height 16
paste input "unassigned"
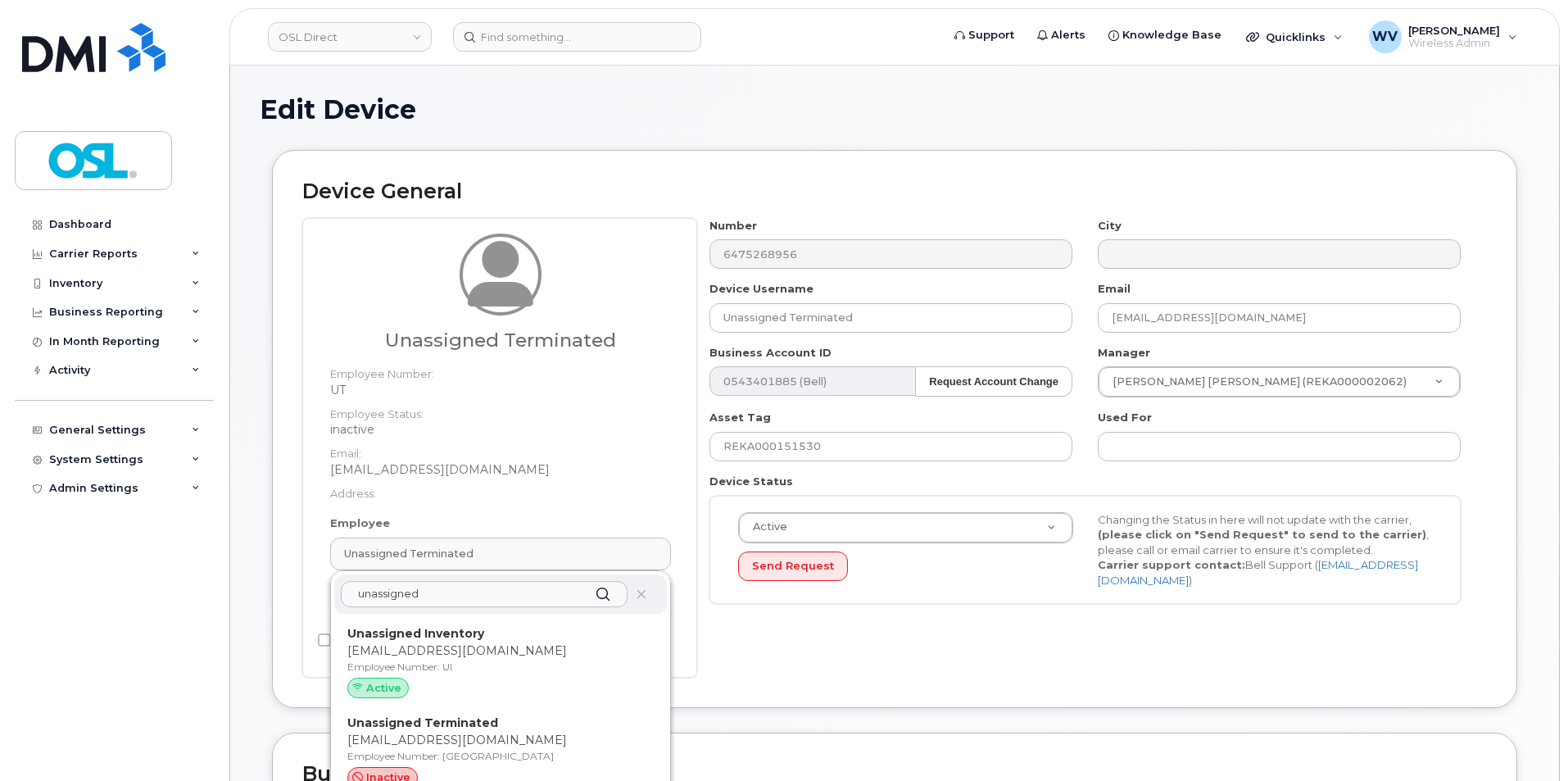
type input "unassigned"
click at [496, 644] on p "[EMAIL_ADDRESS][DOMAIN_NAME]" at bounding box center [501, 652] width 307 height 18
type input "UI"
type input "Unassigned Inventory"
type input "[EMAIL_ADDRESS][DOMAIN_NAME]"
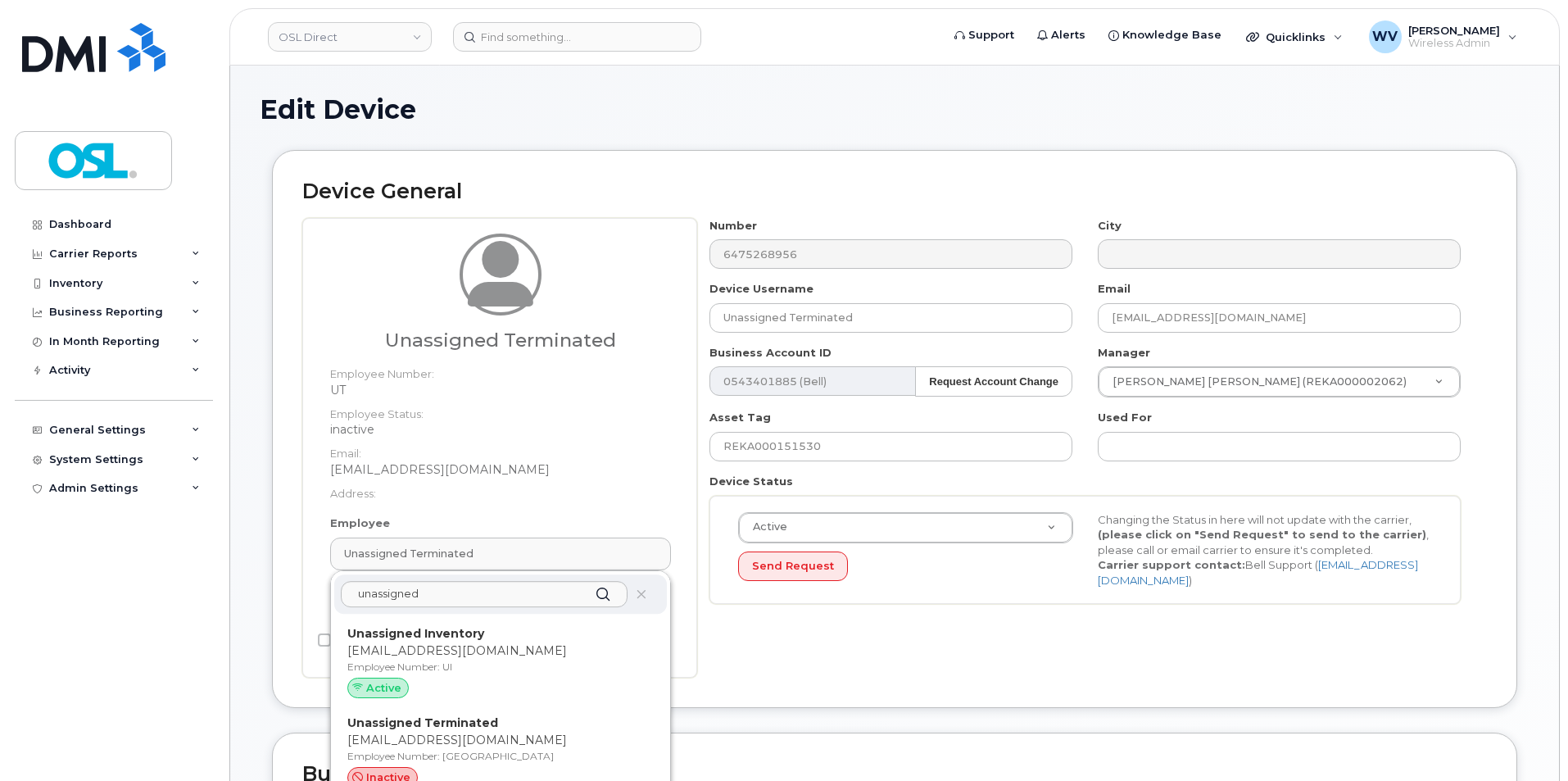
type input "4724252"
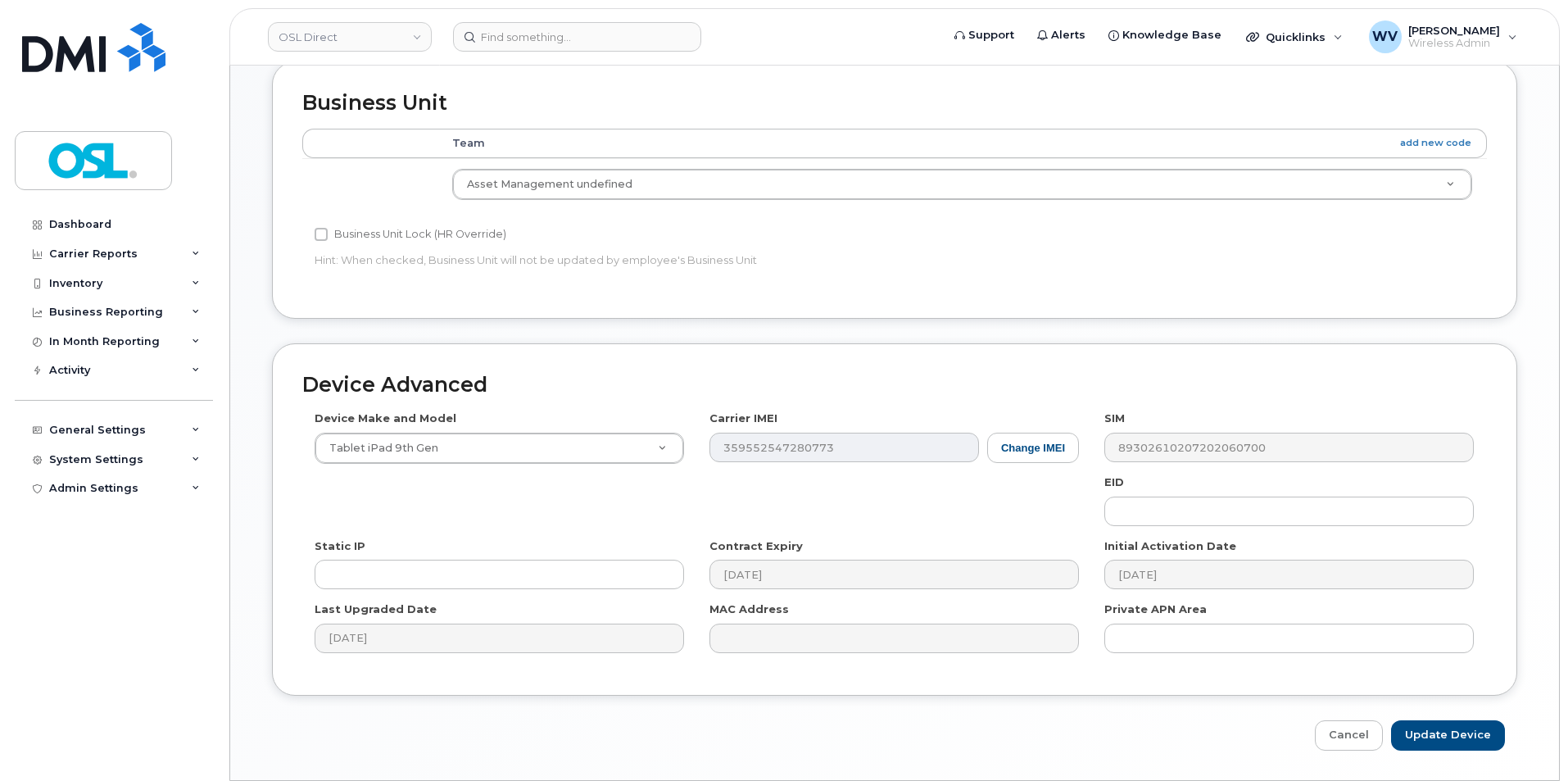
scroll to position [656, 0]
click at [1423, 737] on input "Update Device" at bounding box center [1448, 734] width 114 height 30
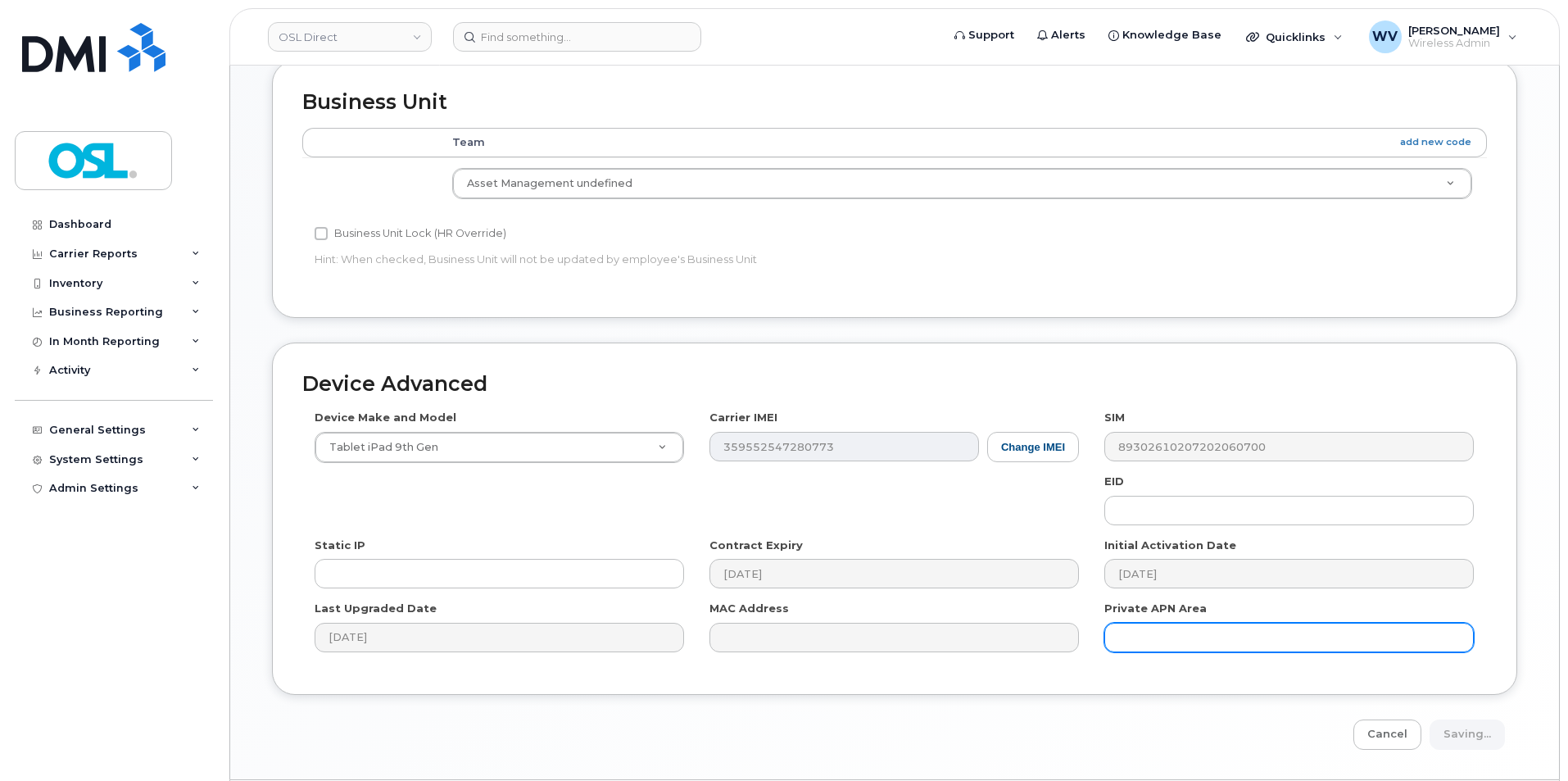
type input "Saving..."
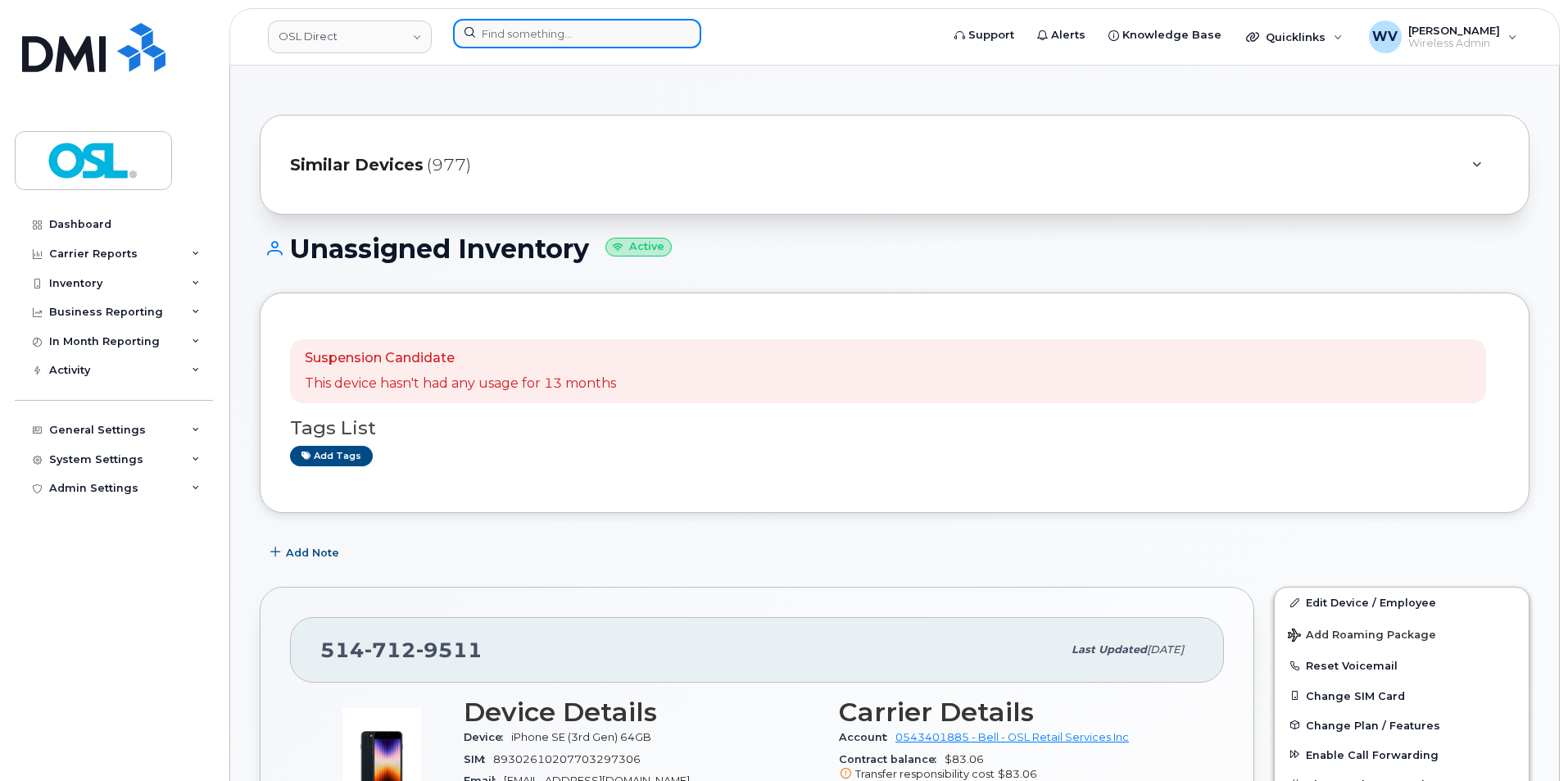
click at [587, 33] on input at bounding box center [577, 33] width 248 height 29
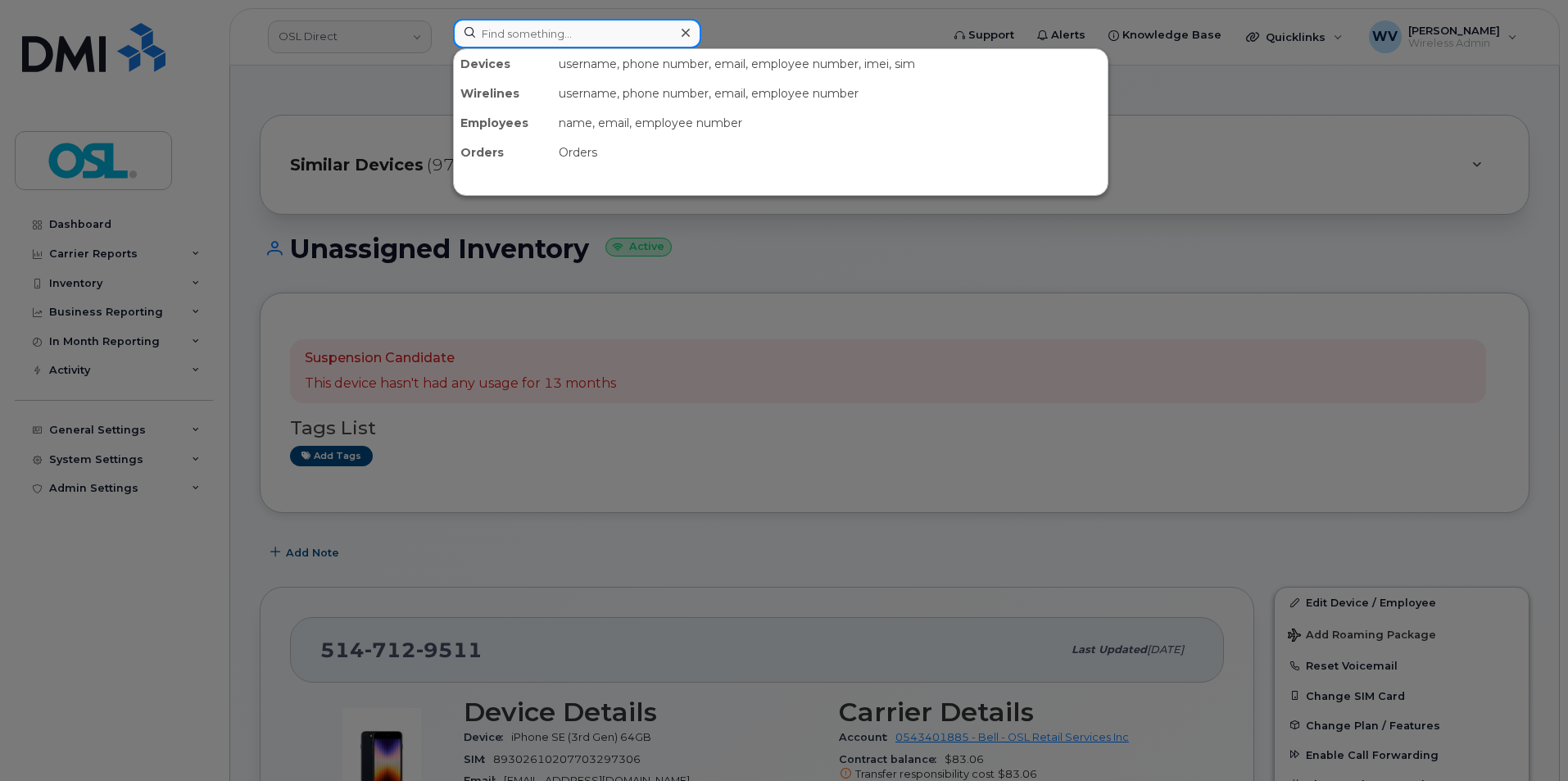
paste input "5146013985"
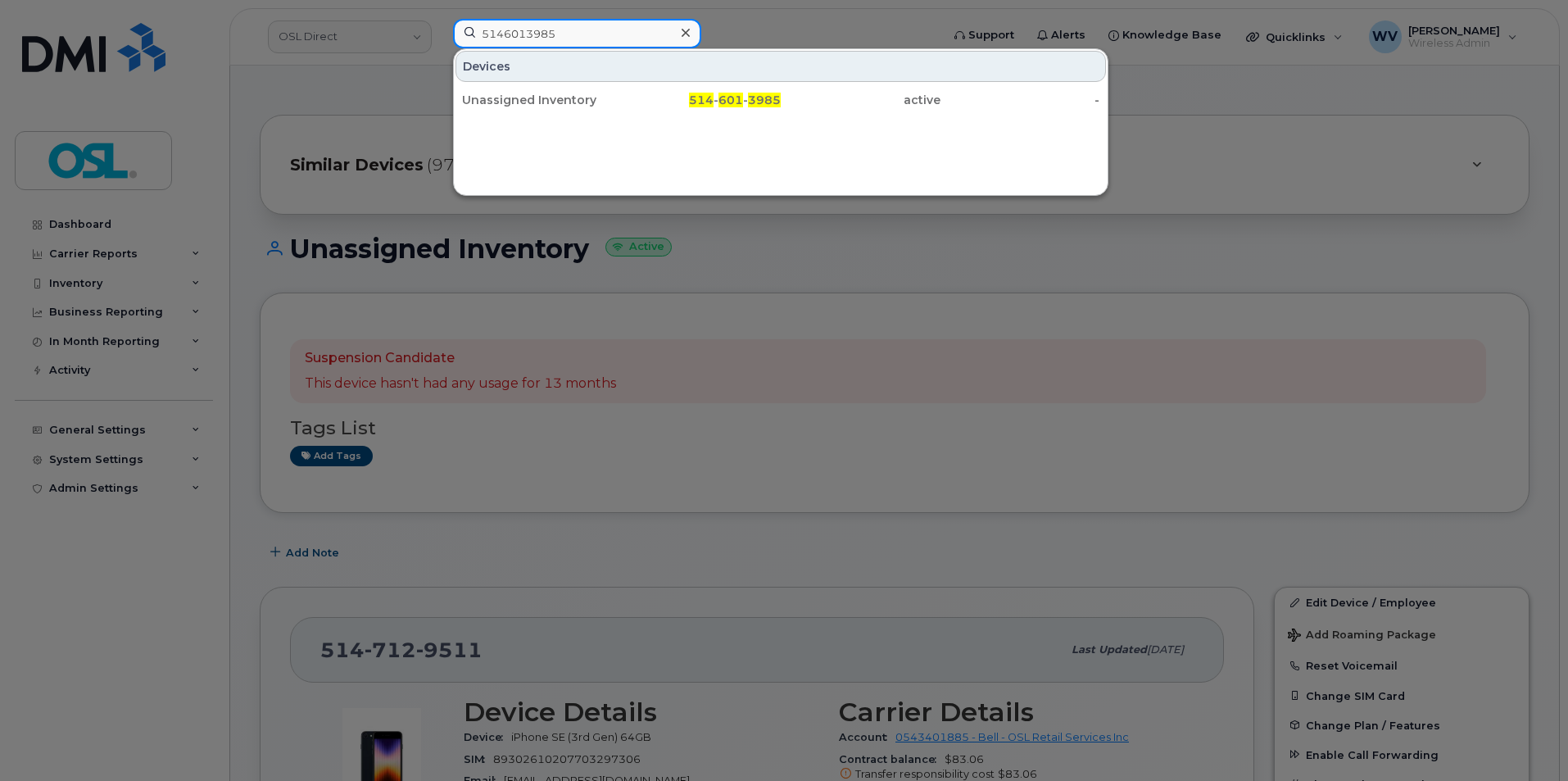
type input "5146013985"
click at [584, 101] on div "Unassigned Inventory" at bounding box center [542, 100] width 160 height 17
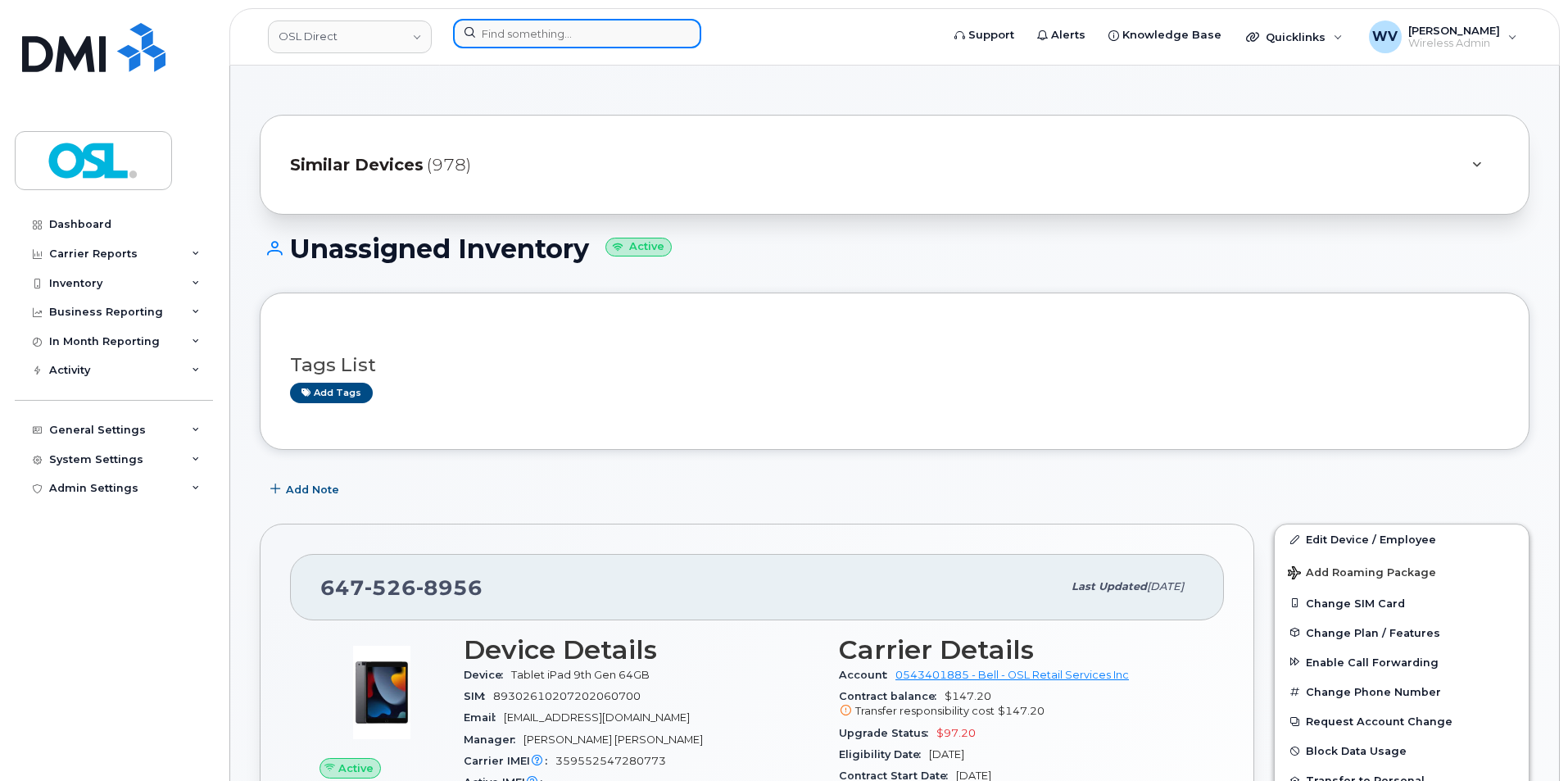
click at [572, 39] on input at bounding box center [577, 33] width 248 height 29
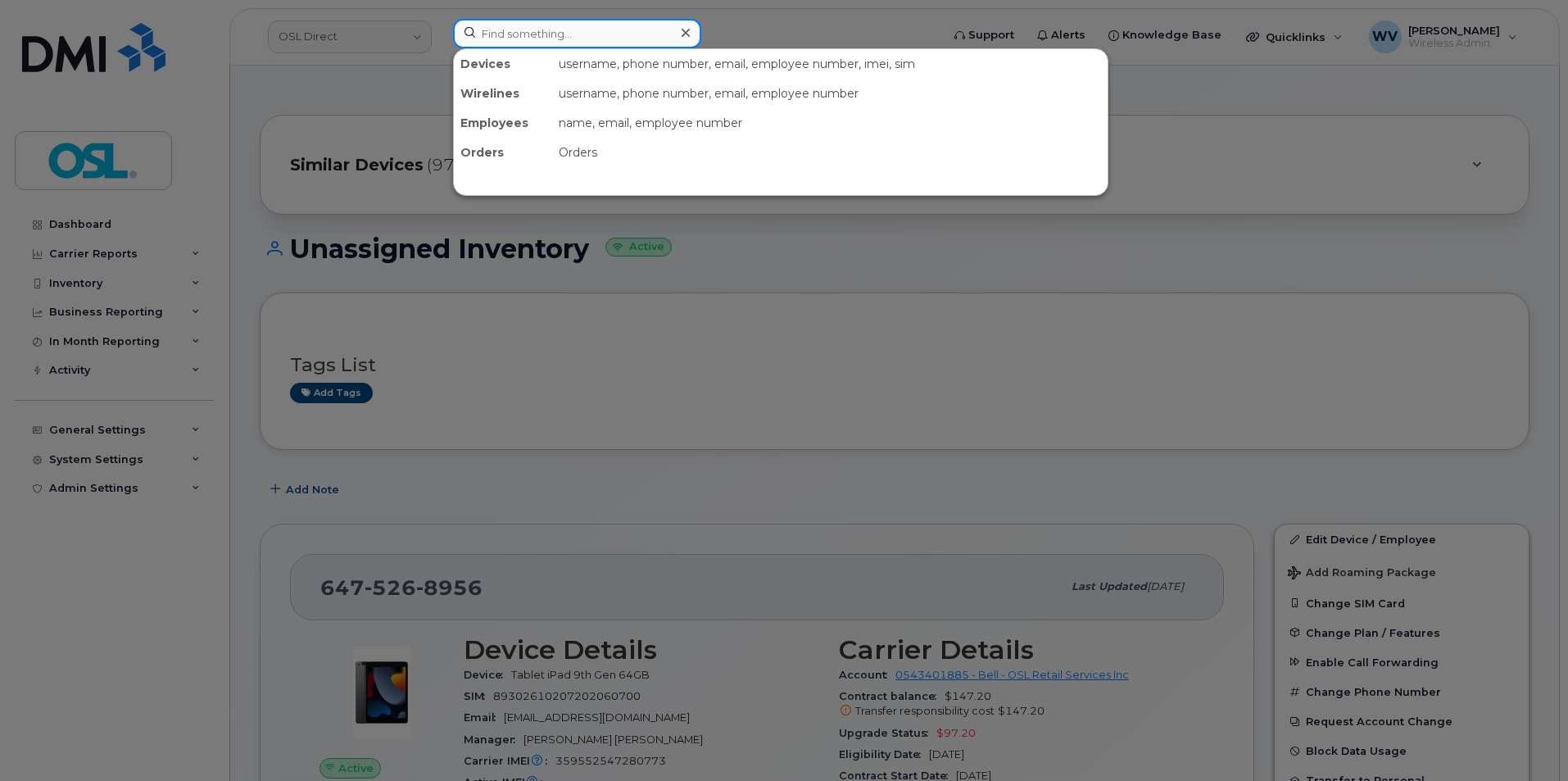
paste input "4162095880"
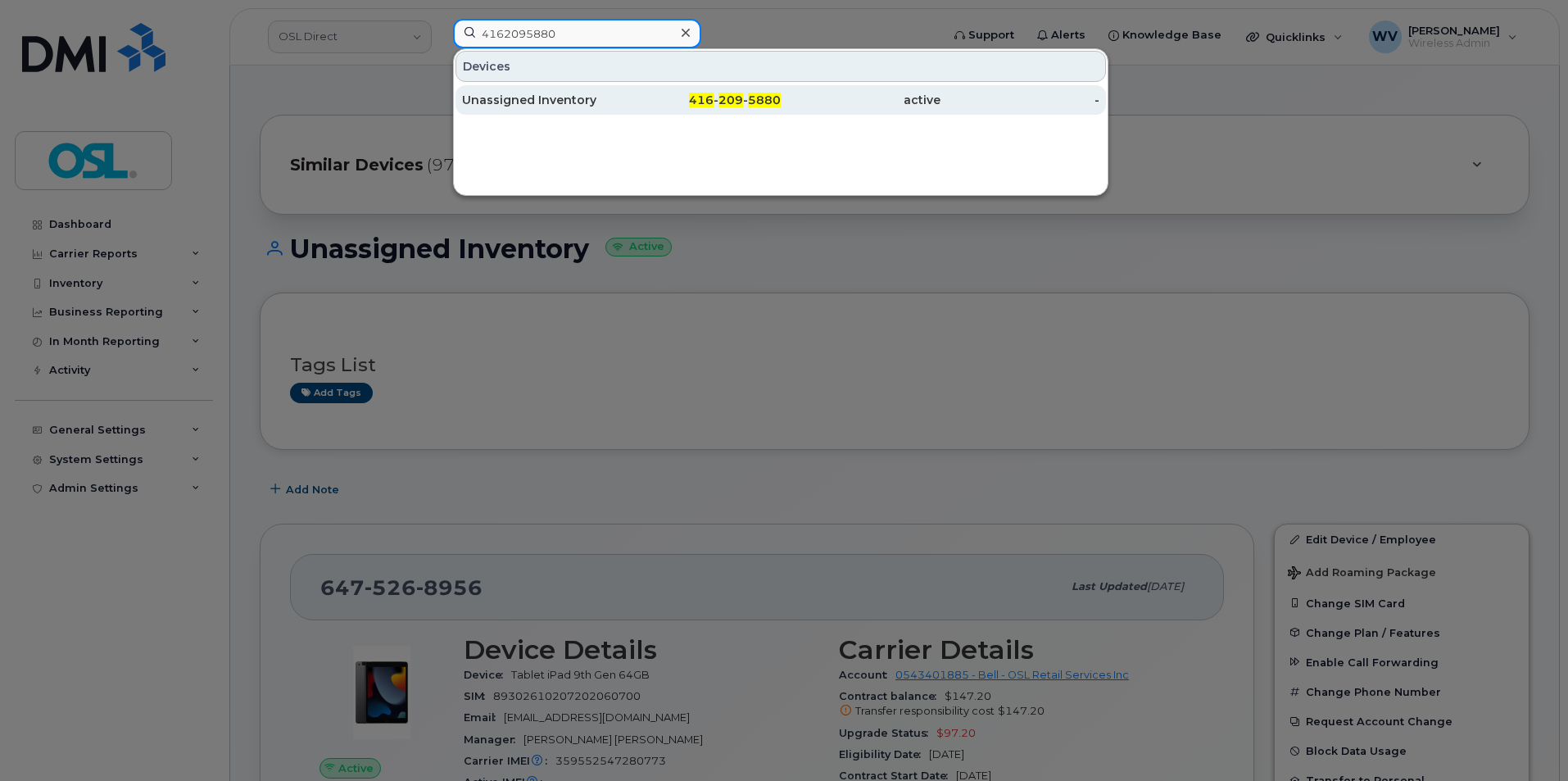
type input "4162095880"
click at [577, 104] on div "Unassigned Inventory" at bounding box center [542, 100] width 160 height 17
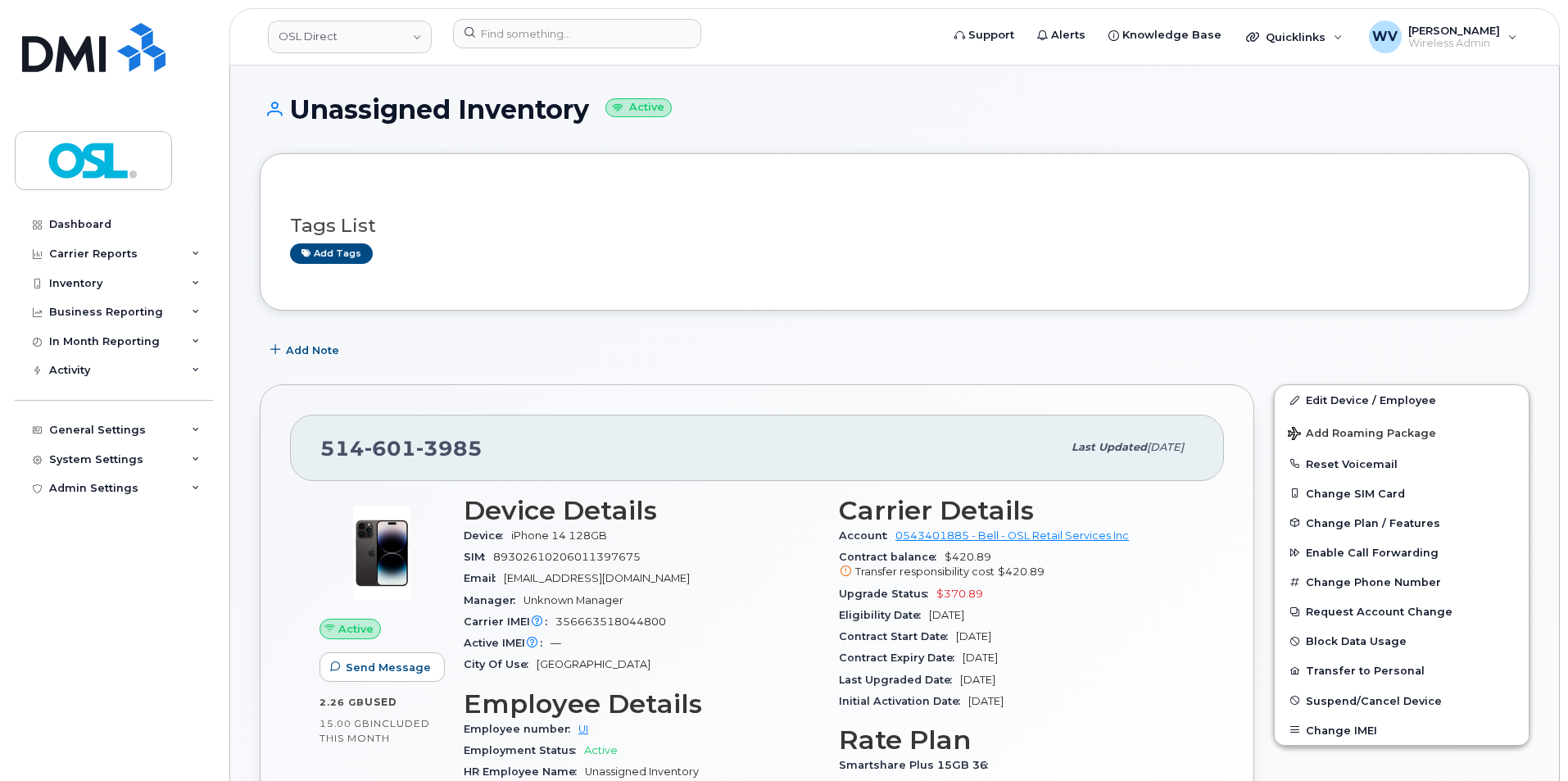
click at [458, 444] on span "3985" at bounding box center [449, 448] width 66 height 24
copy span "514 601 3985"
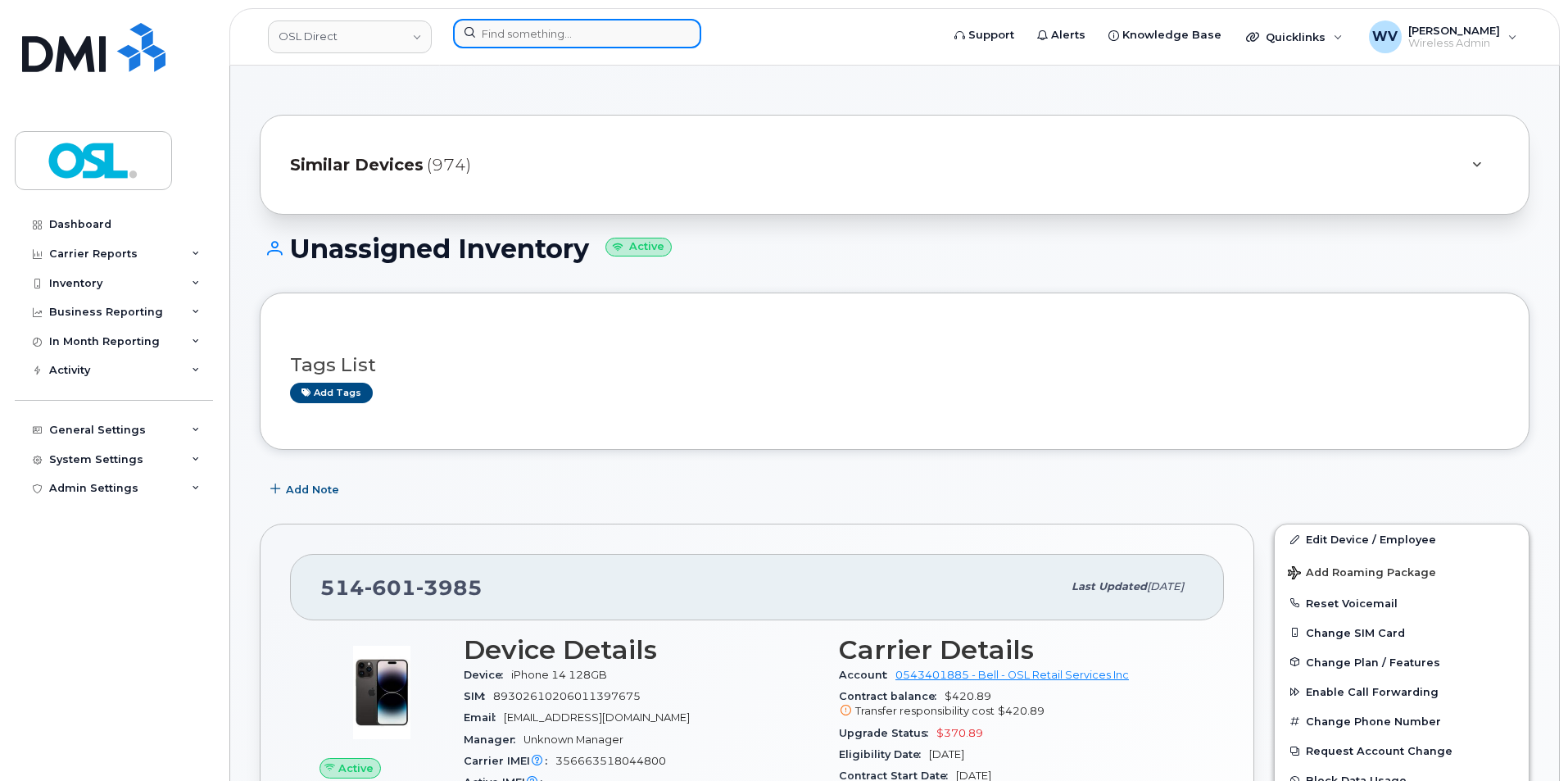
click at [558, 43] on input at bounding box center [577, 33] width 248 height 29
paste input "4185704904"
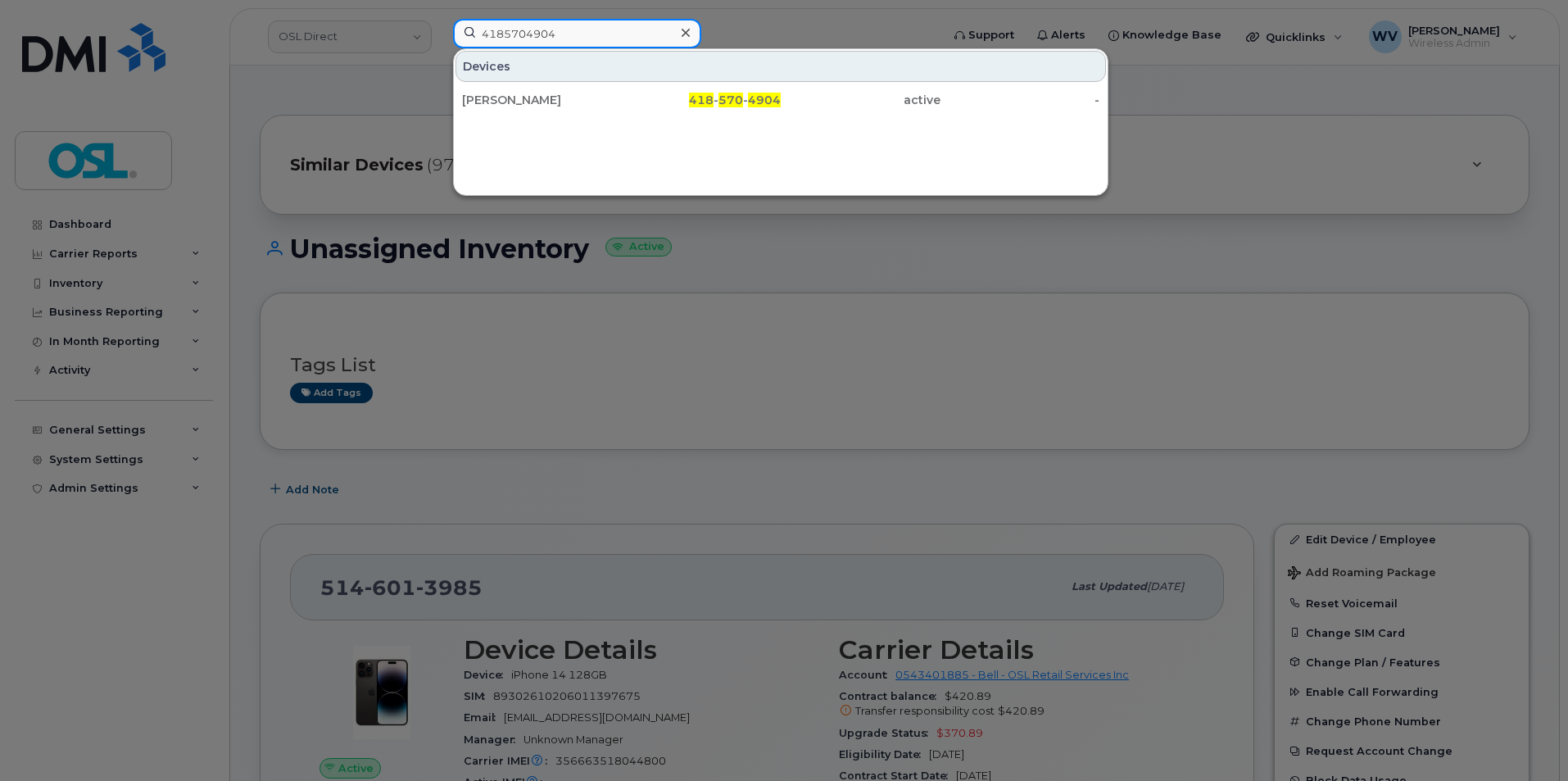
type input "4185704904"
click at [554, 90] on div "[PERSON_NAME]" at bounding box center [542, 100] width 160 height 29
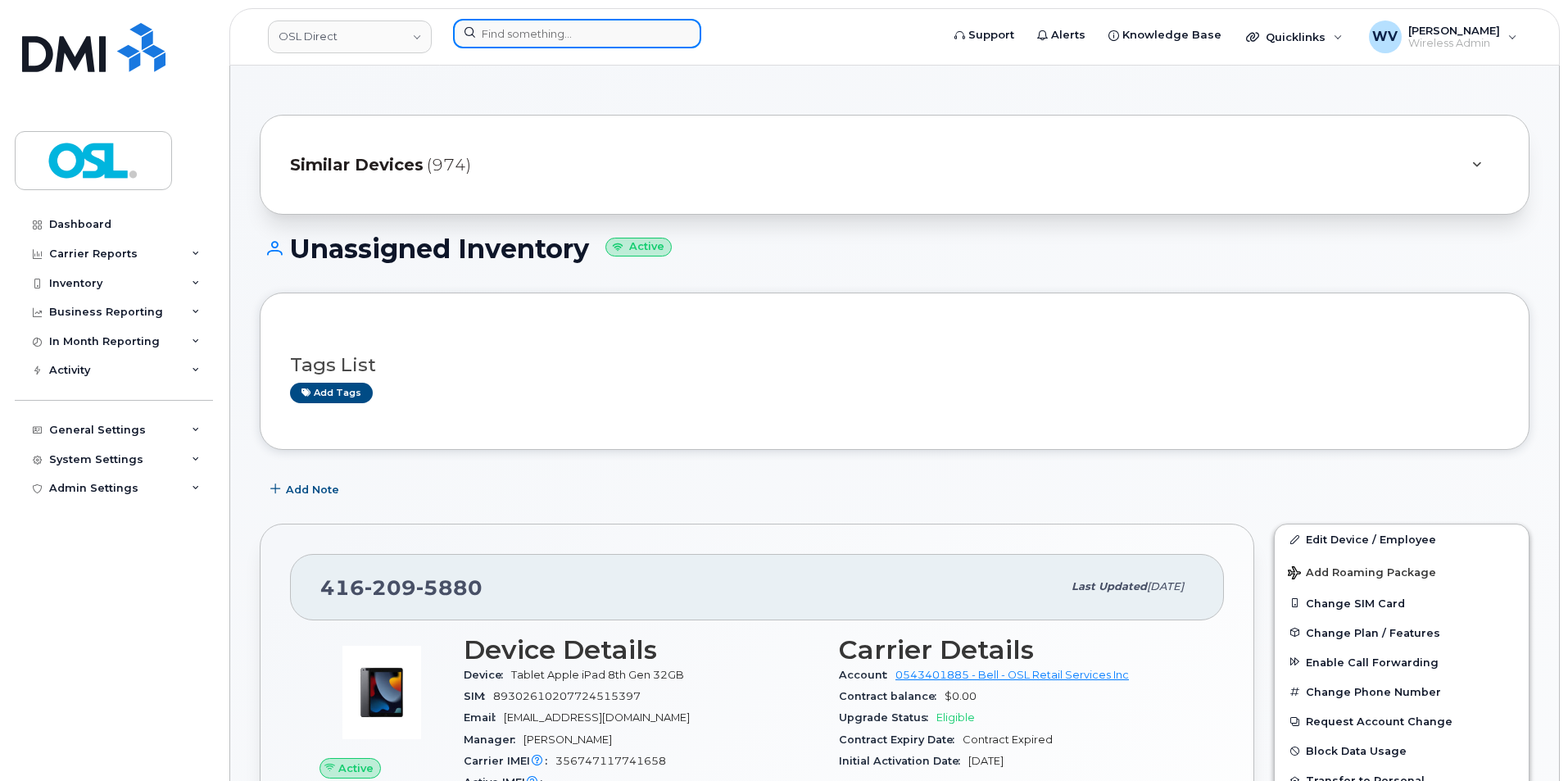
click at [633, 36] on input at bounding box center [577, 33] width 248 height 29
paste input "4169968924"
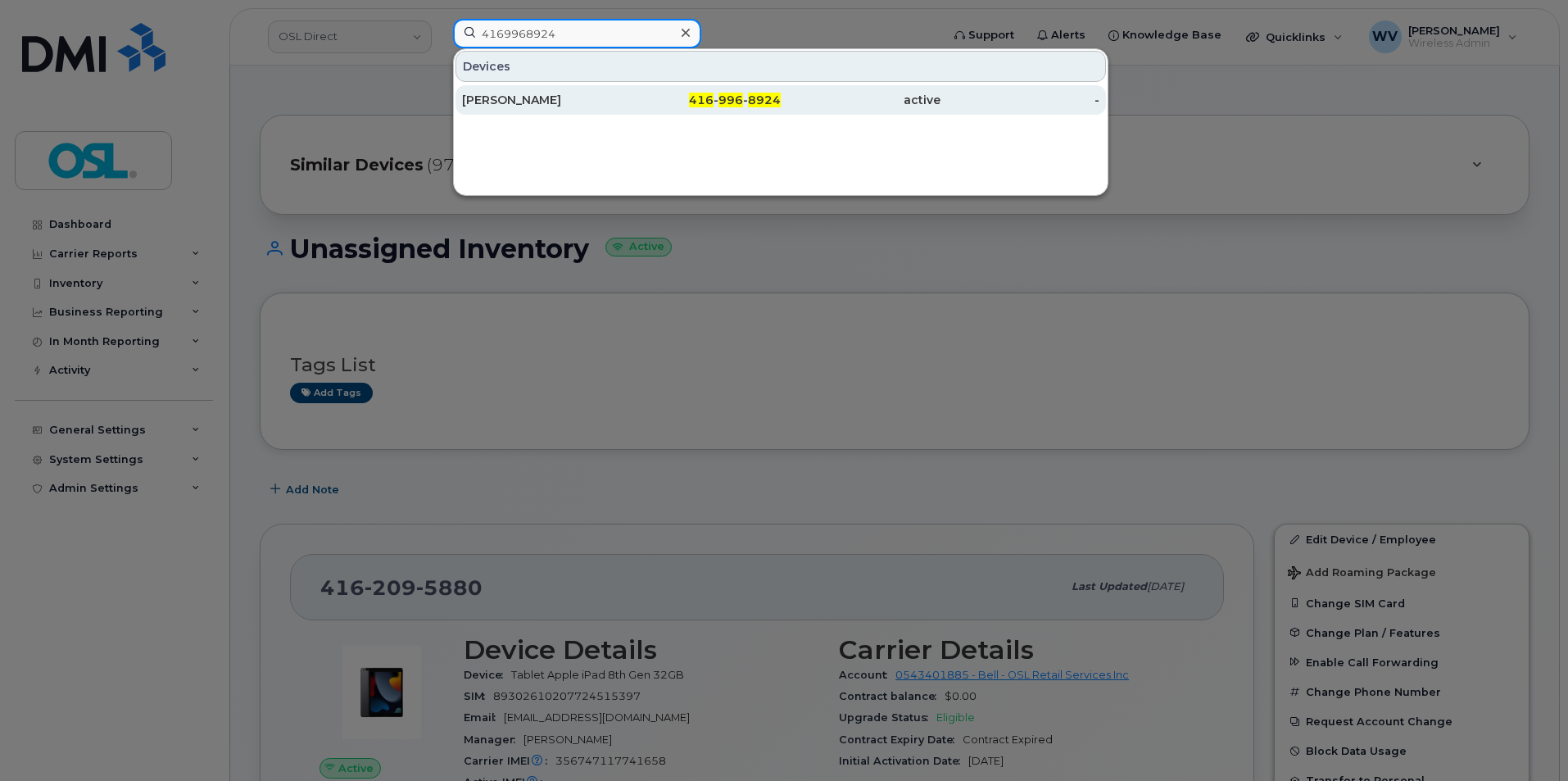
type input "4169968924"
click at [603, 101] on div "[PERSON_NAME]" at bounding box center [542, 100] width 160 height 17
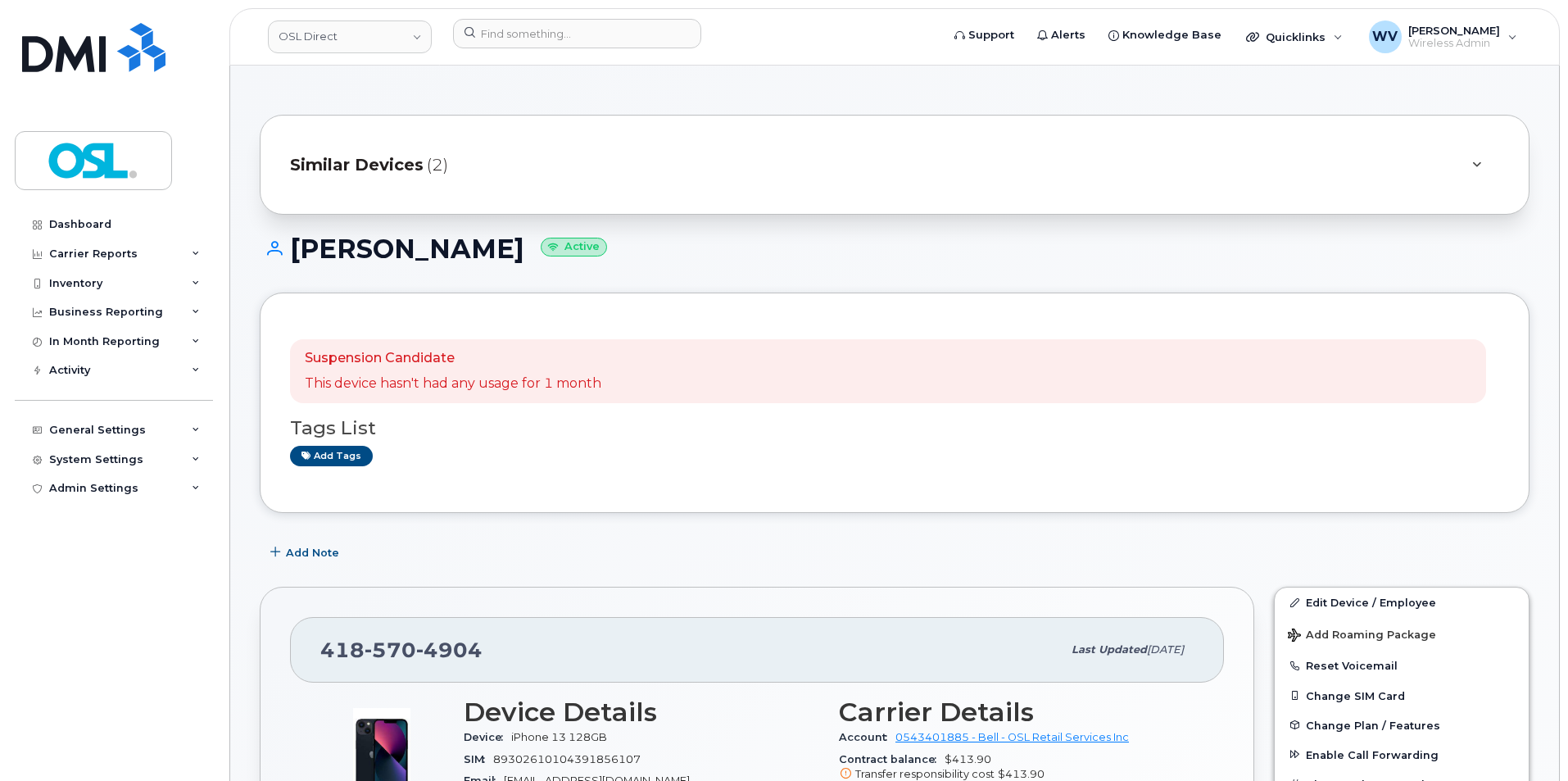
click at [418, 645] on span "4904" at bounding box center [449, 650] width 66 height 24
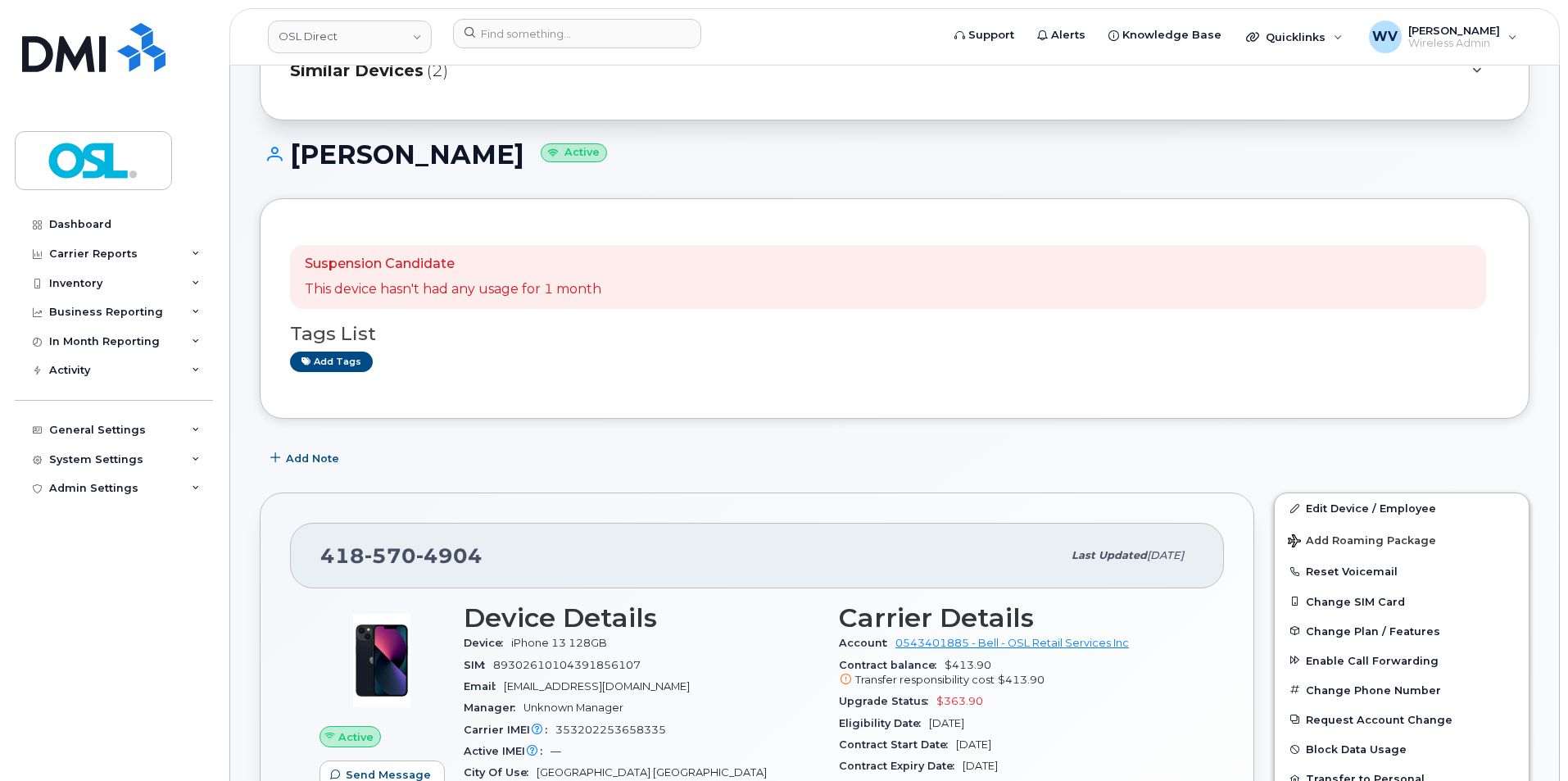
scroll to position [246, 0]
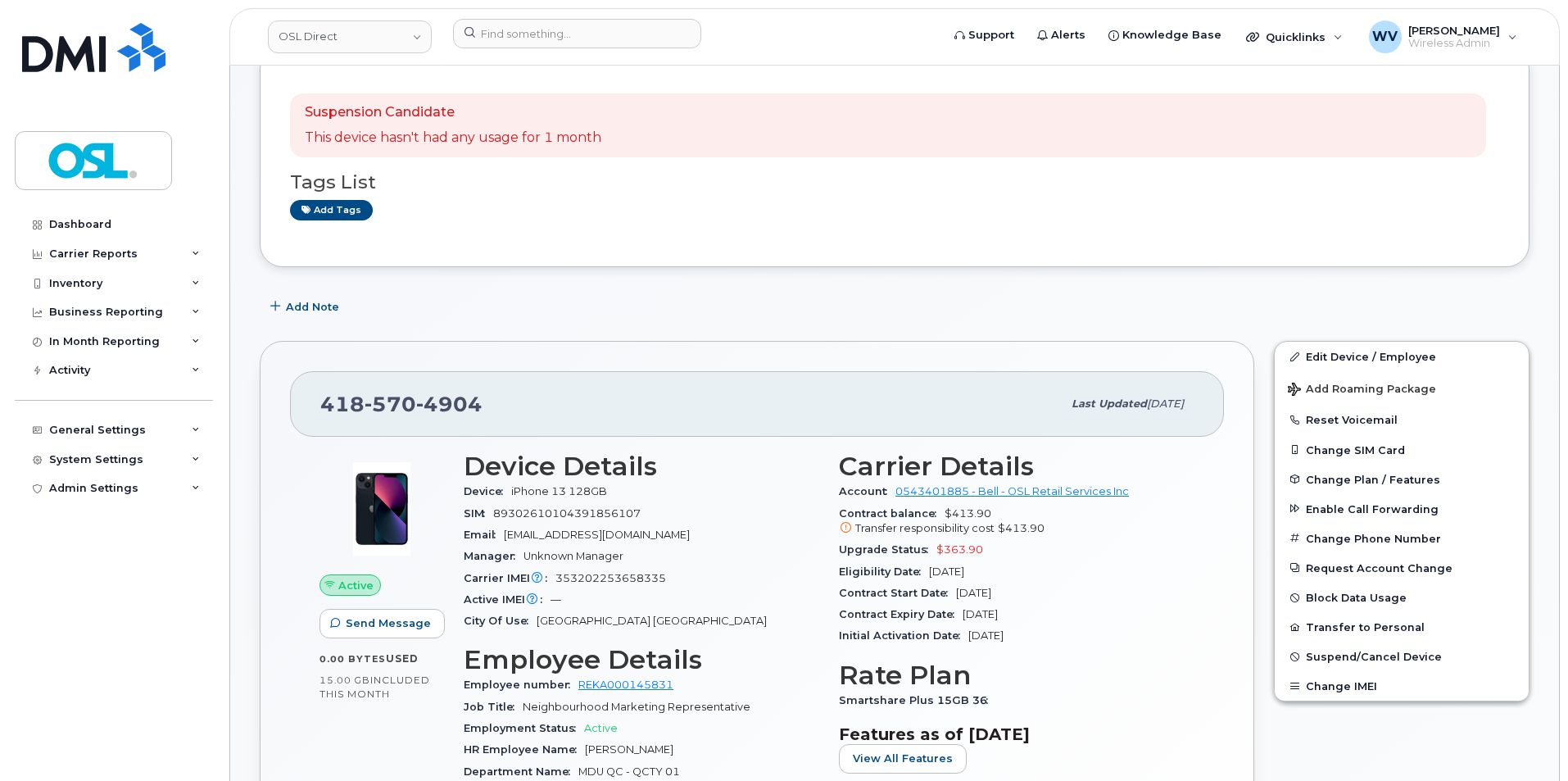
click at [309, 313] on span "Add Note" at bounding box center [313, 307] width 54 height 16
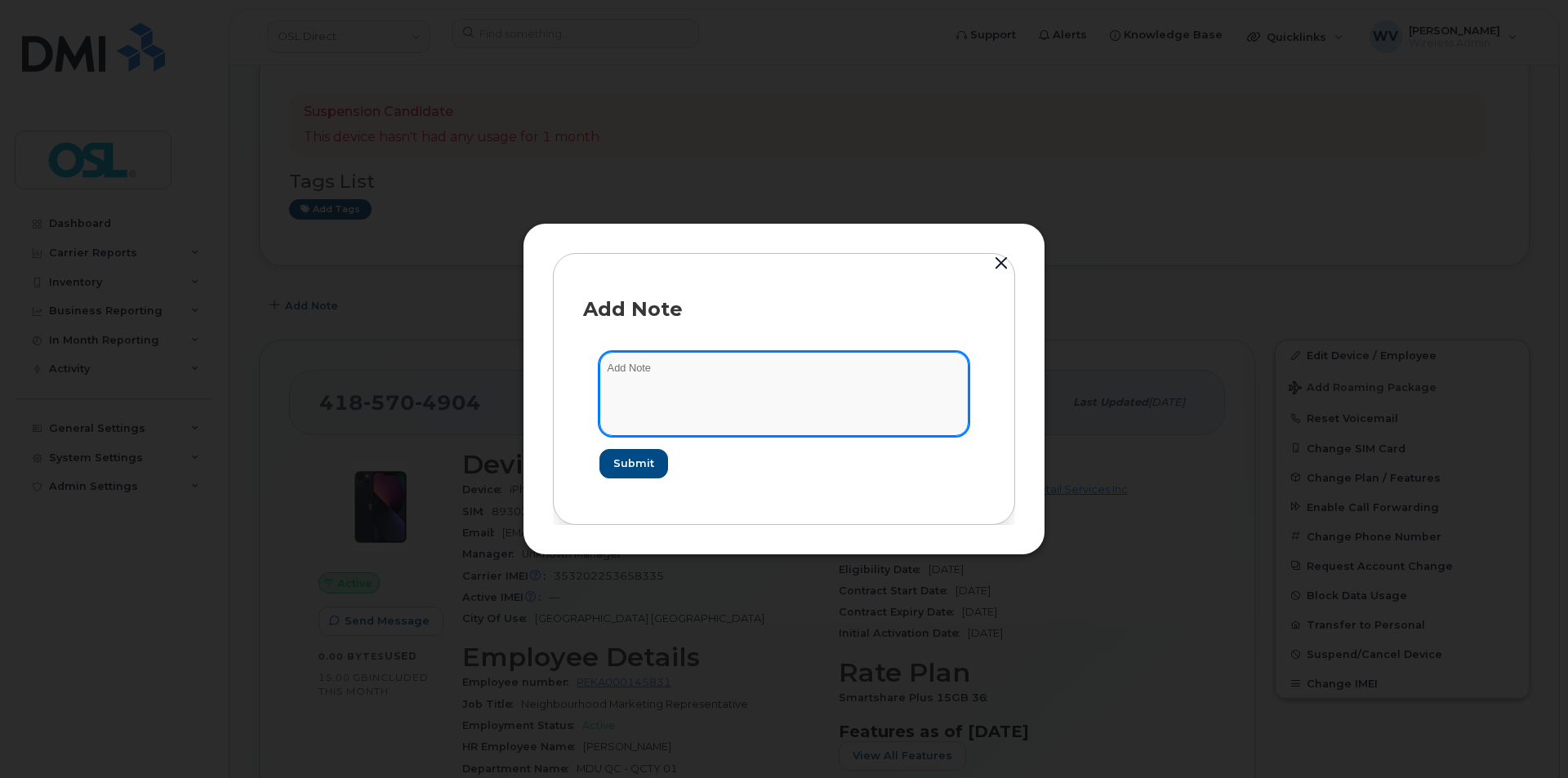
click at [635, 378] on textarea at bounding box center [784, 394] width 369 height 84
type textarea "LOA"
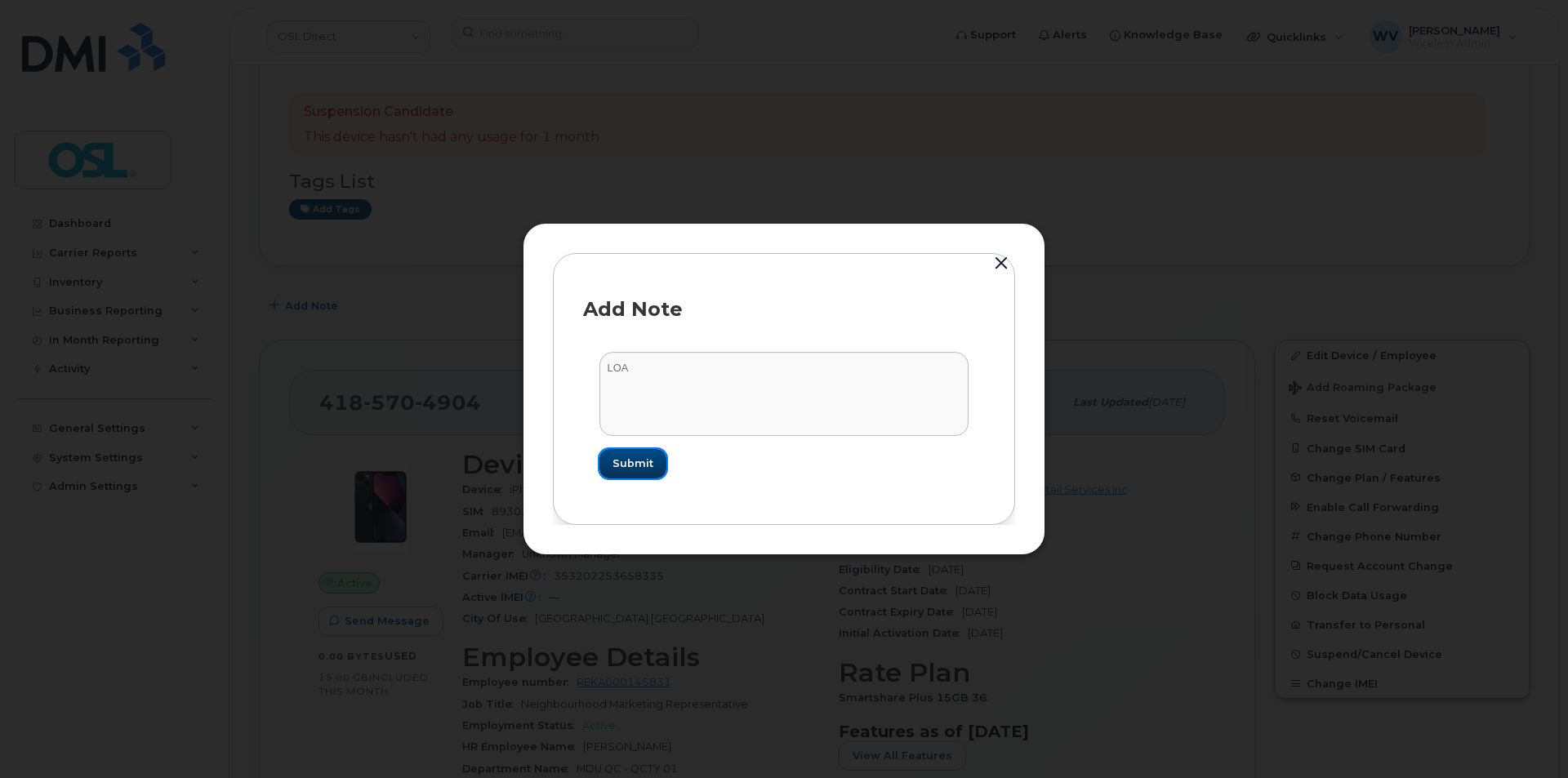
click at [631, 463] on span "Submit" at bounding box center [633, 463] width 41 height 16
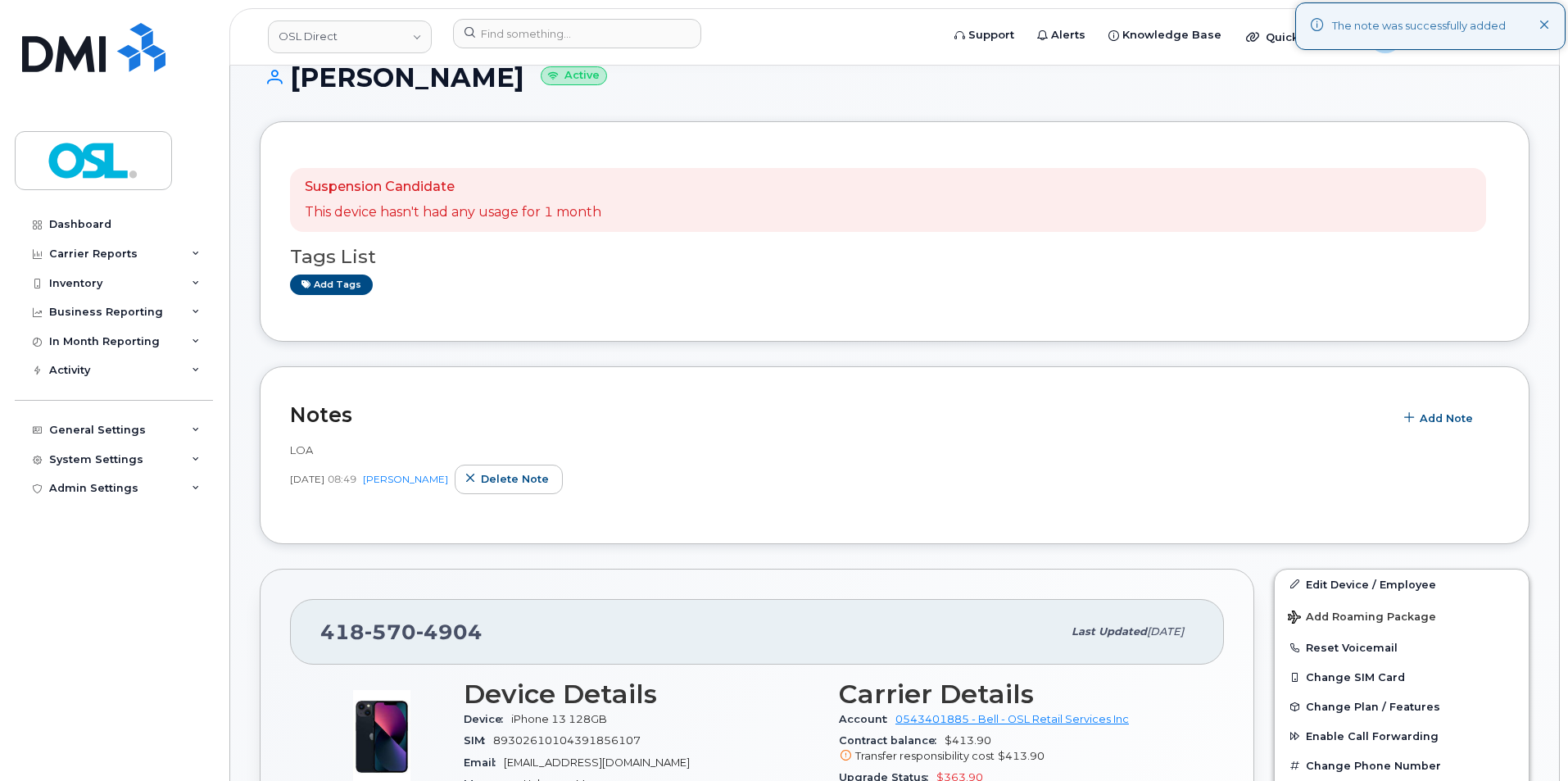
scroll to position [0, 0]
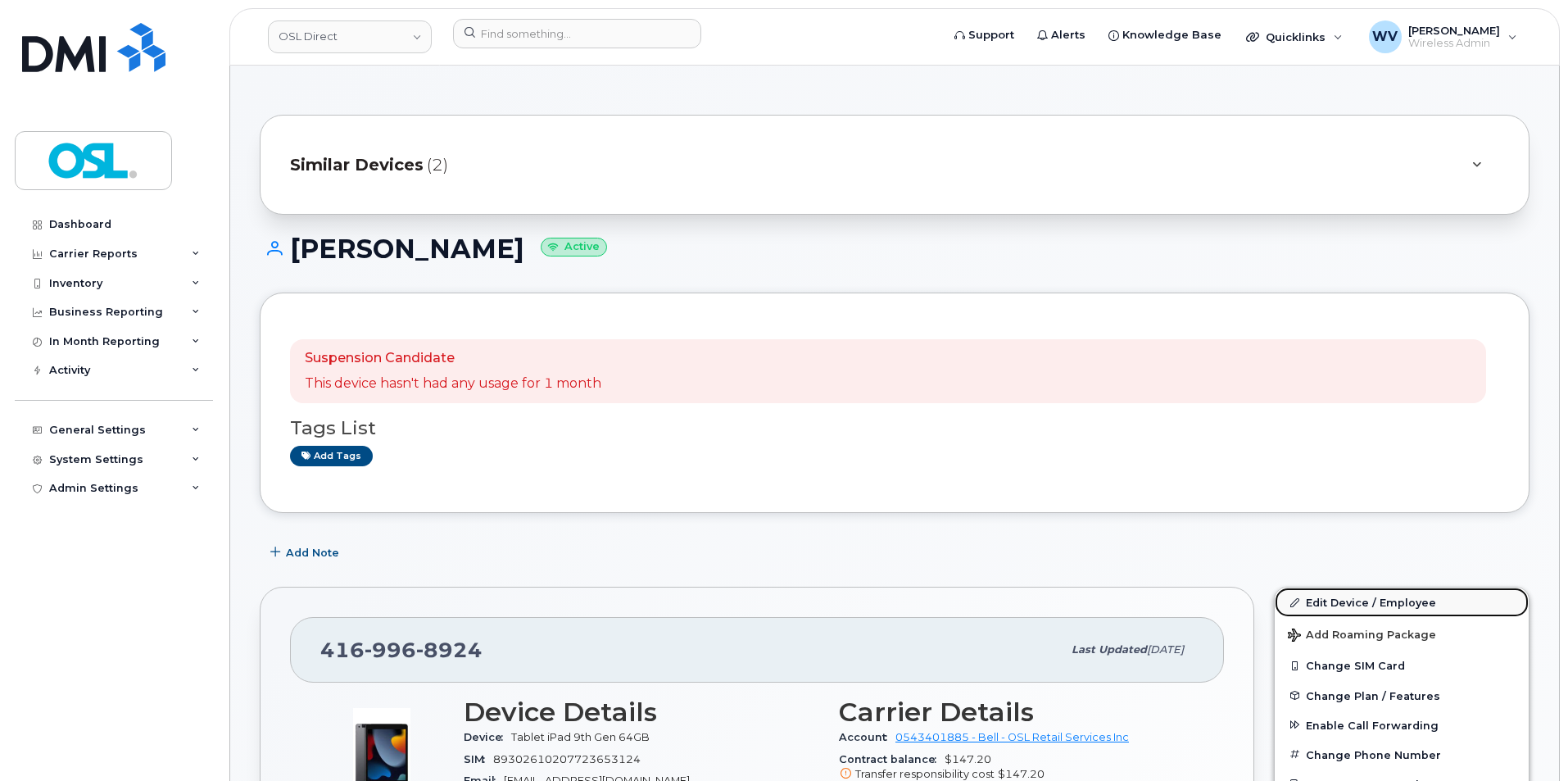
click at [1344, 599] on link "Edit Device / Employee" at bounding box center [1402, 602] width 254 height 29
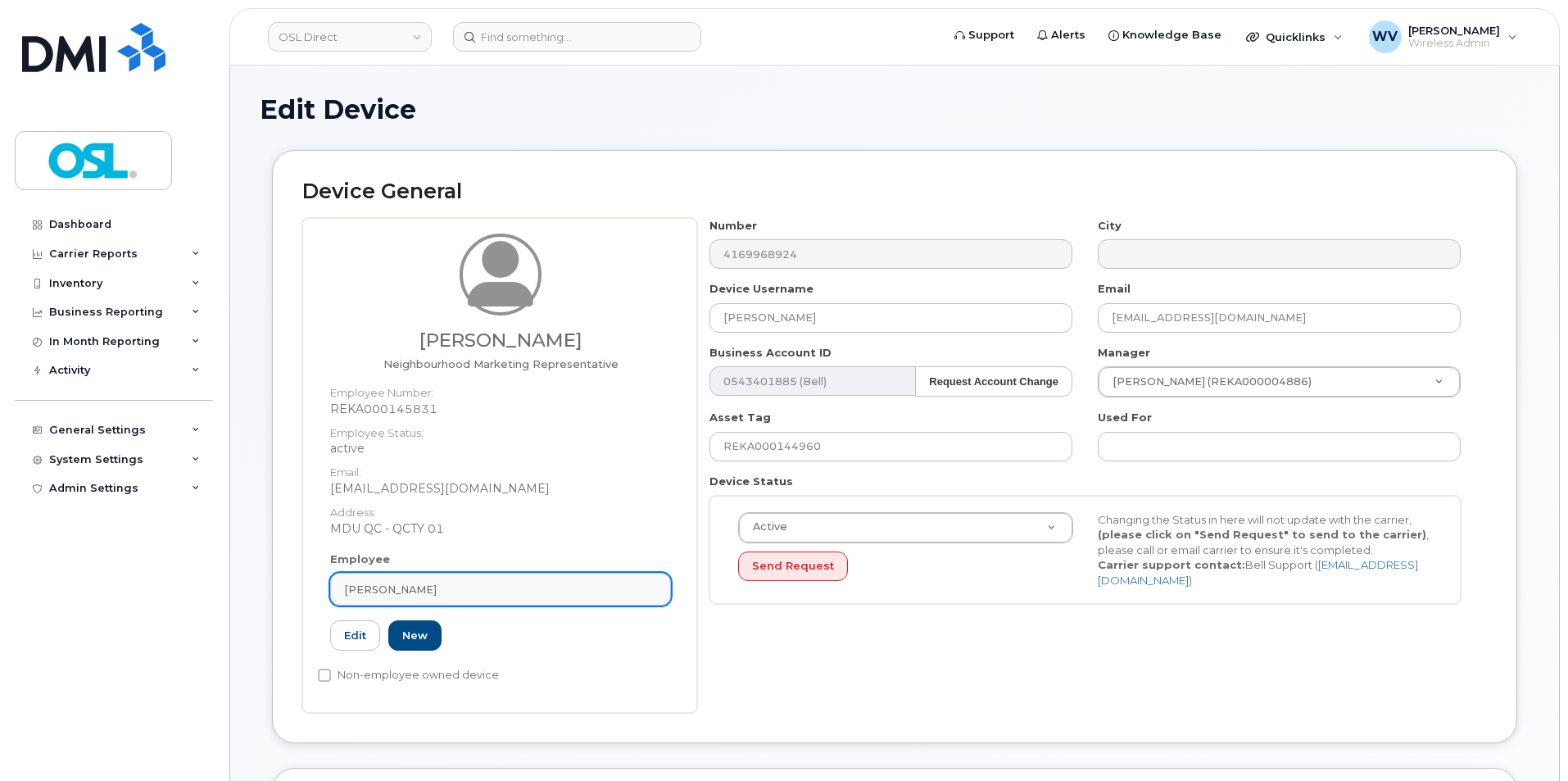
click at [513, 578] on link "[PERSON_NAME]" at bounding box center [500, 589] width 341 height 33
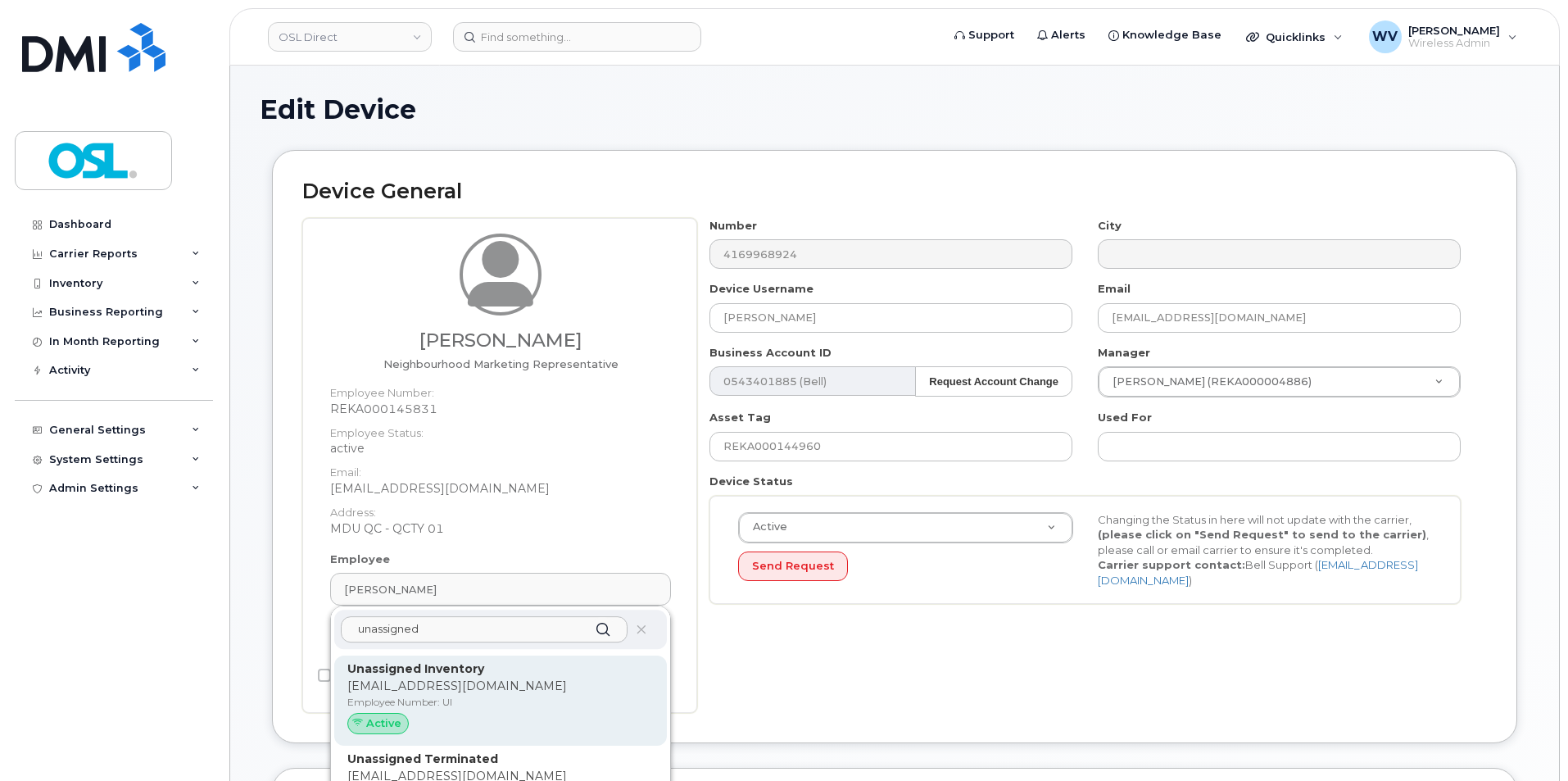
type input "unassigned"
click at [401, 686] on p "[EMAIL_ADDRESS][DOMAIN_NAME]" at bounding box center [501, 687] width 307 height 18
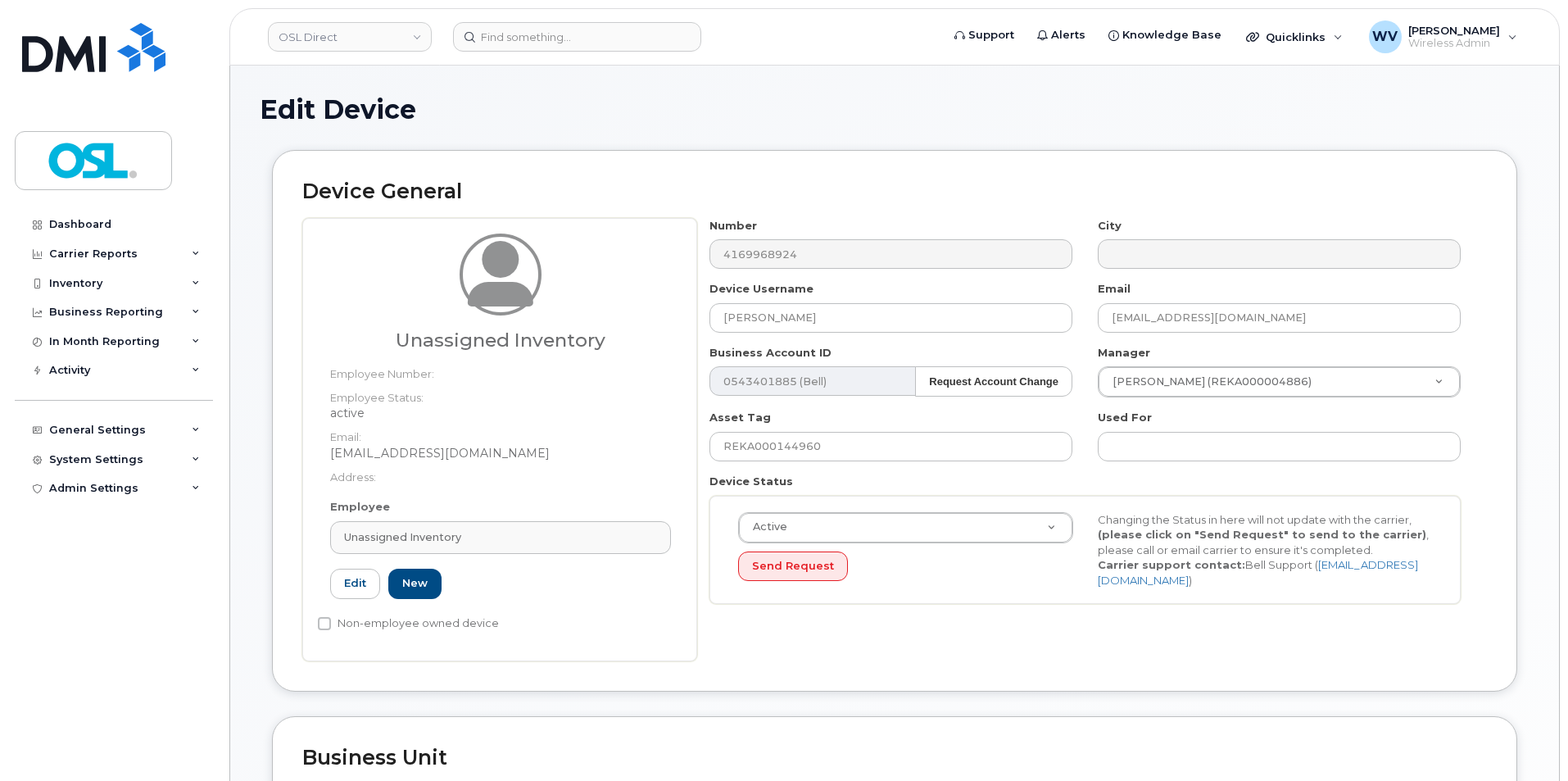
type input "Unassigned Inventory"
type input "[EMAIL_ADDRESS][DOMAIN_NAME]"
type input "UI"
type input "4724252"
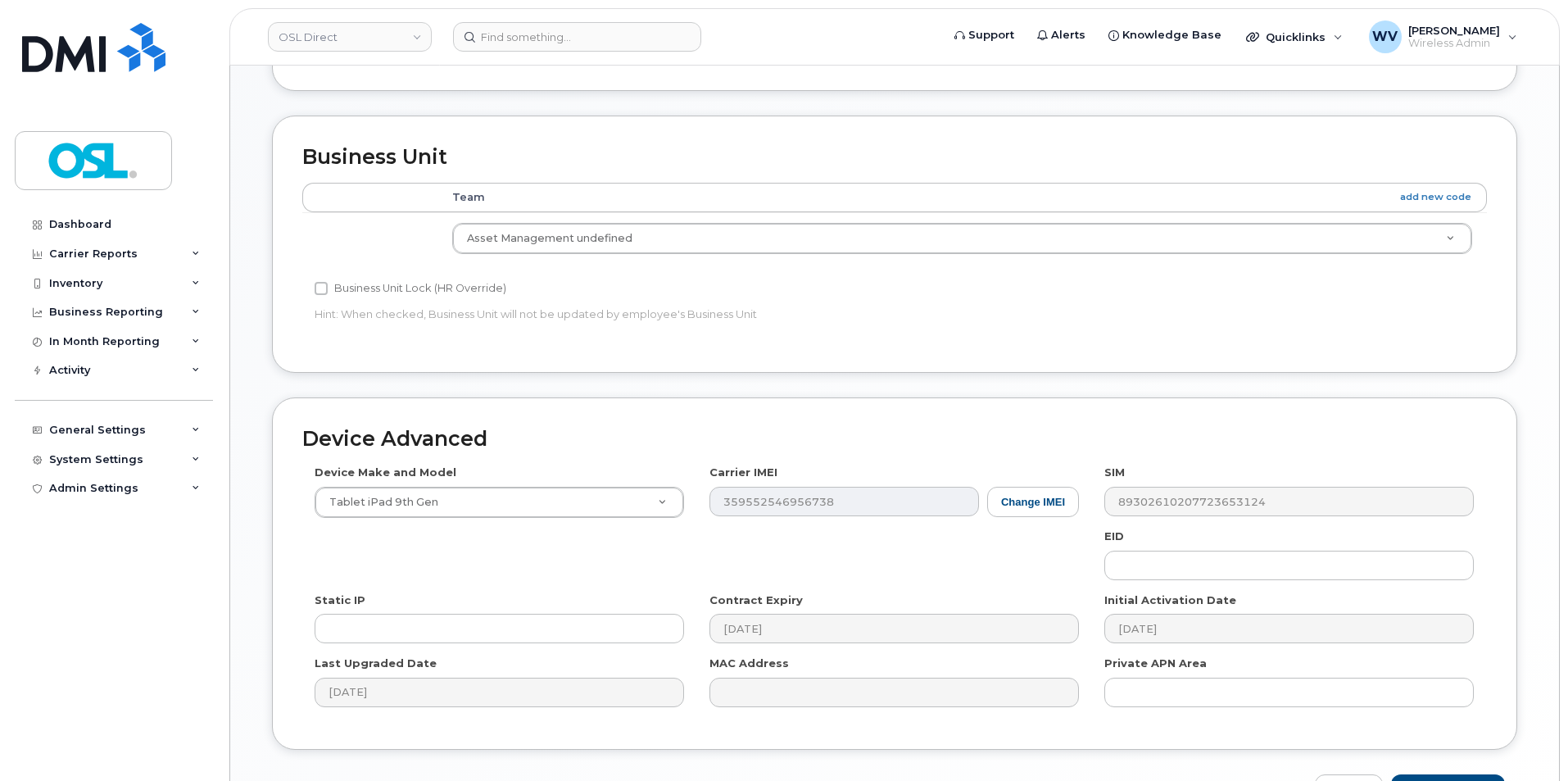
scroll to position [707, 0]
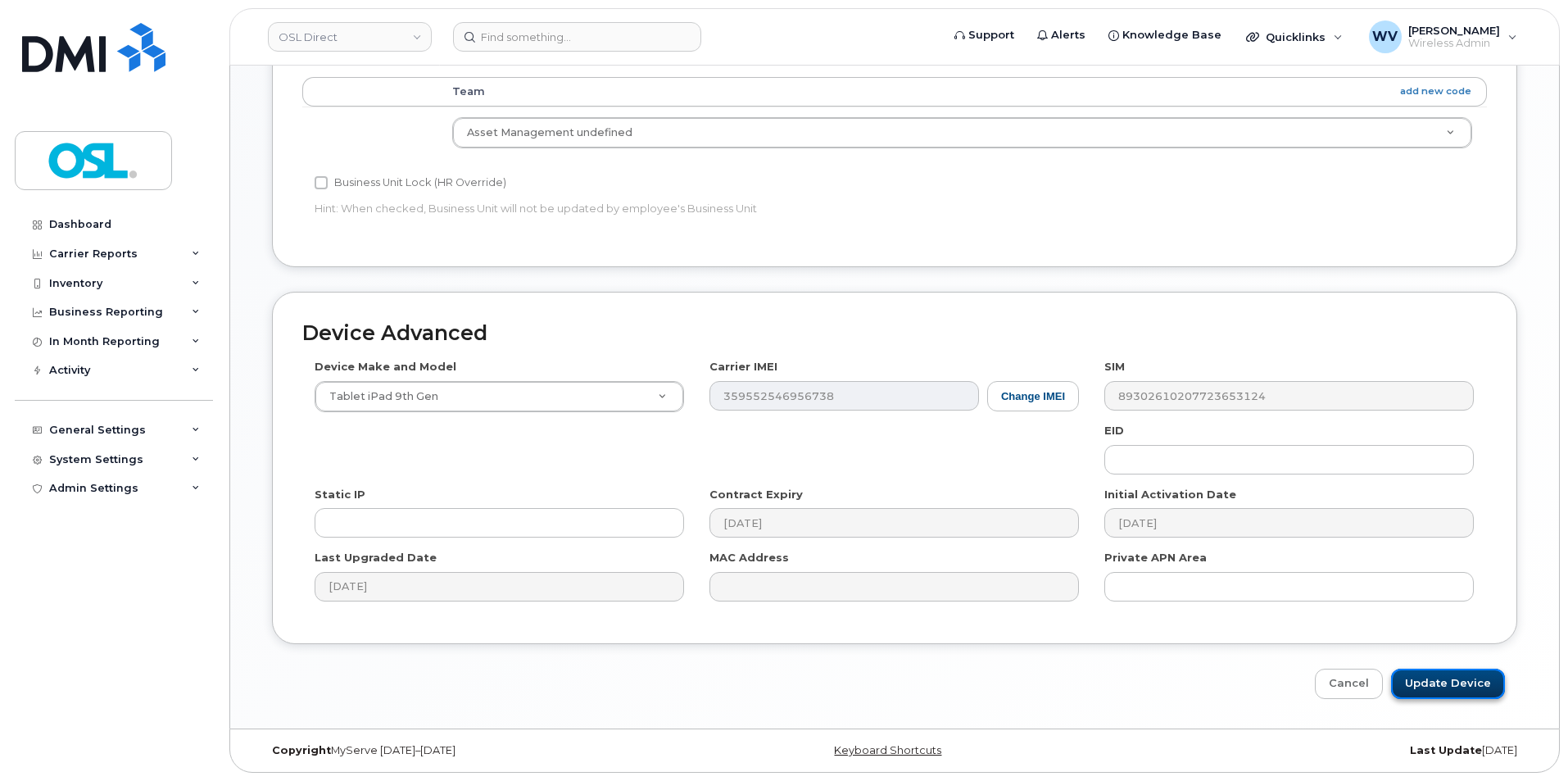
click at [1488, 680] on input "Update Device" at bounding box center [1448, 683] width 114 height 30
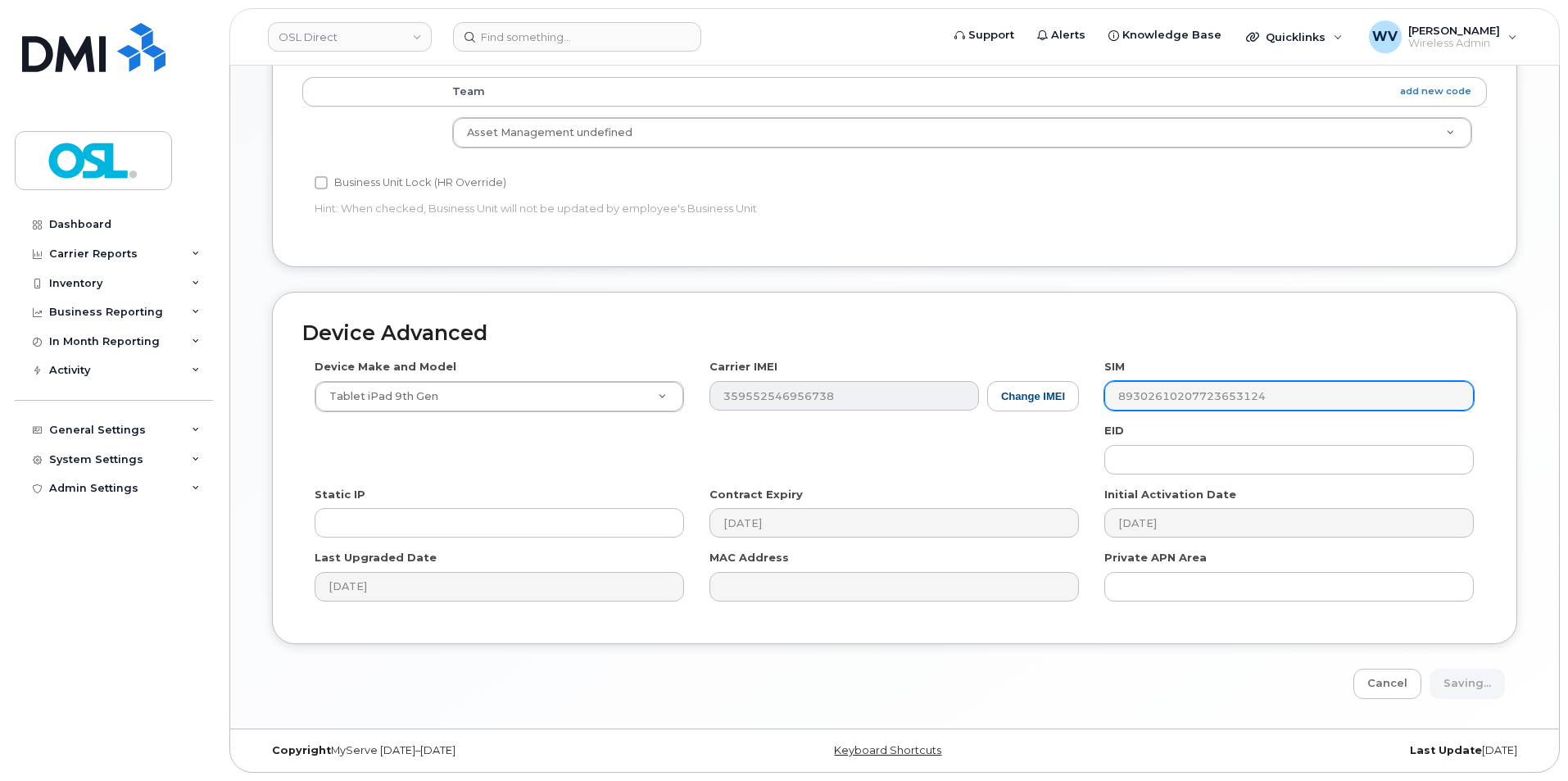
type input "Saving..."
